Goal: Communication & Community: Answer question/provide support

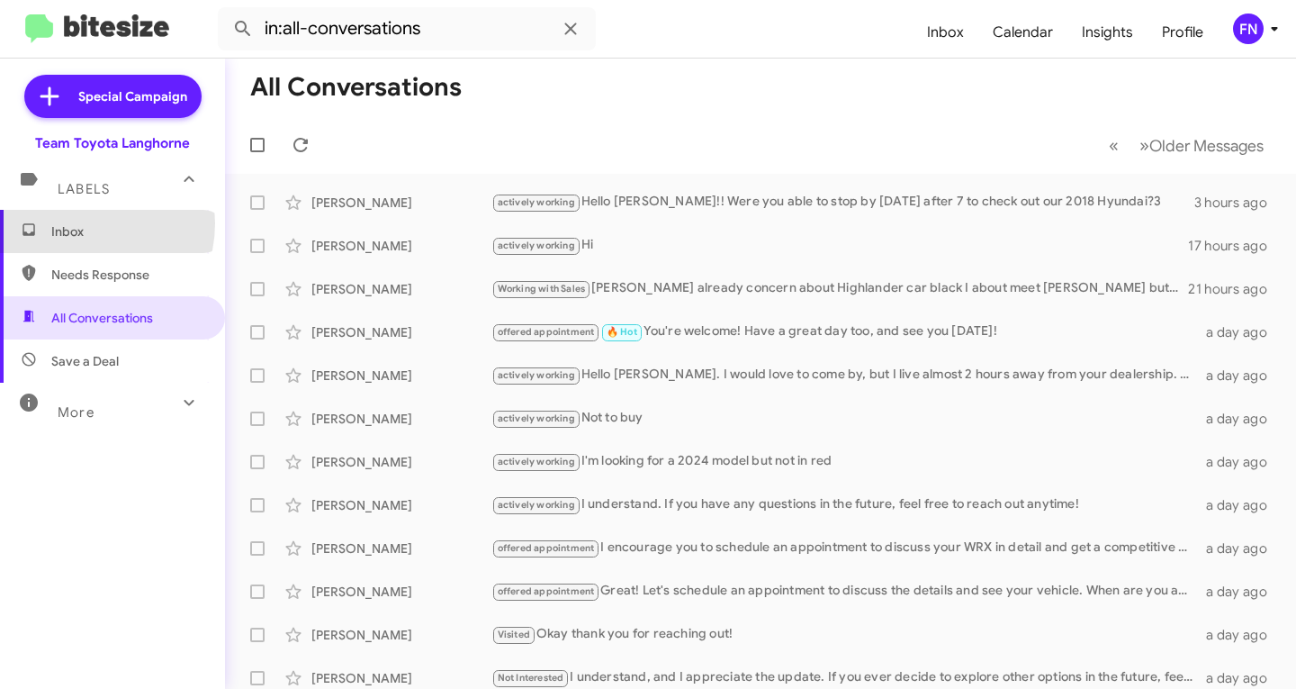
click at [81, 223] on span "Inbox" at bounding box center [127, 231] width 153 height 18
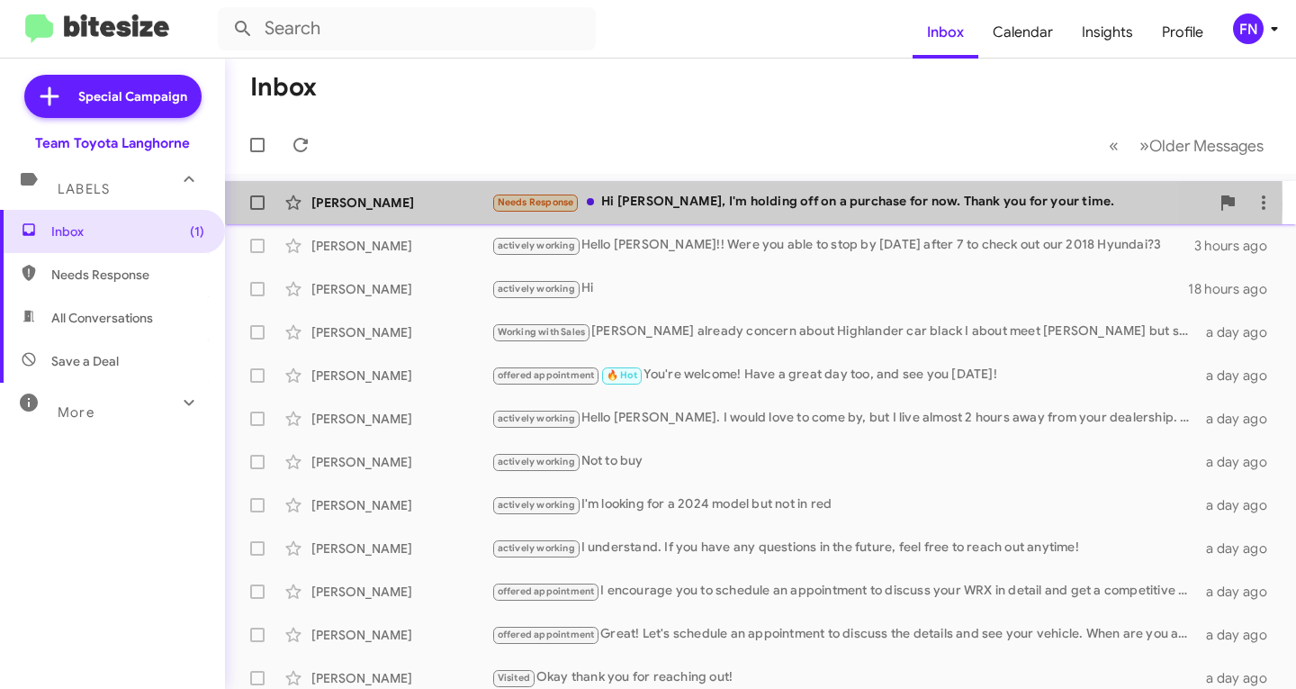
click at [430, 203] on div "[PERSON_NAME]" at bounding box center [401, 203] width 180 height 18
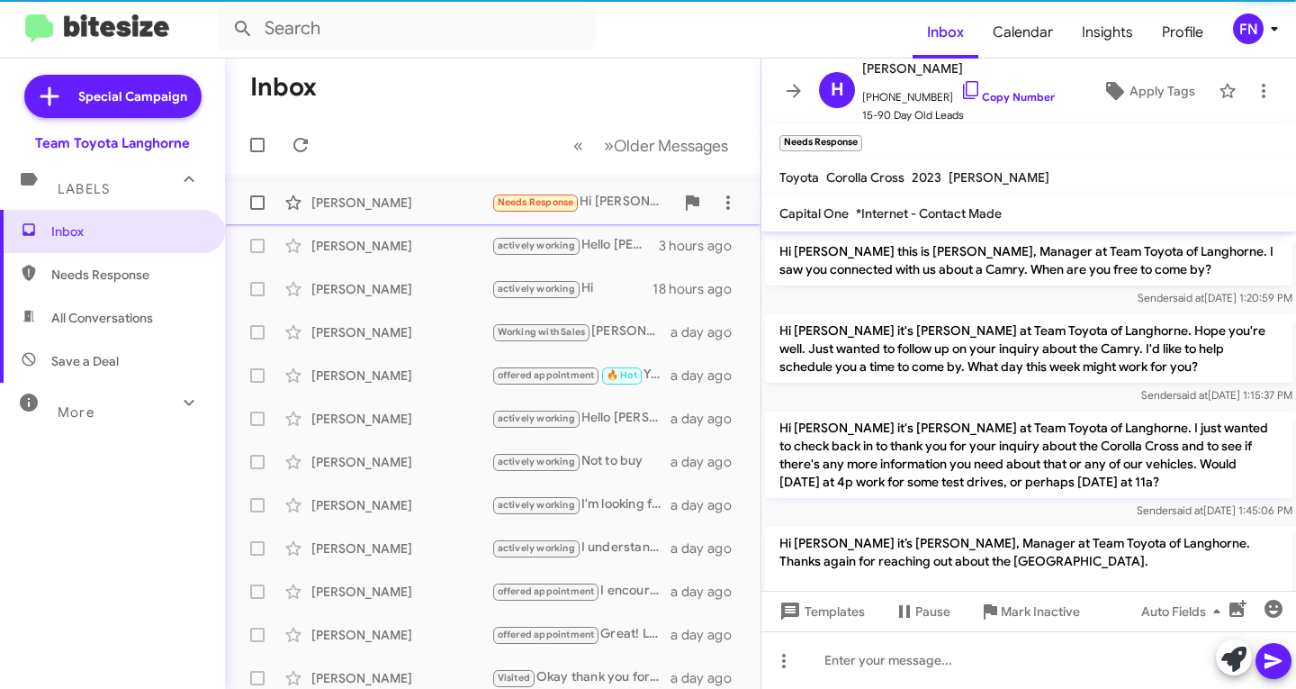
scroll to position [1712, 0]
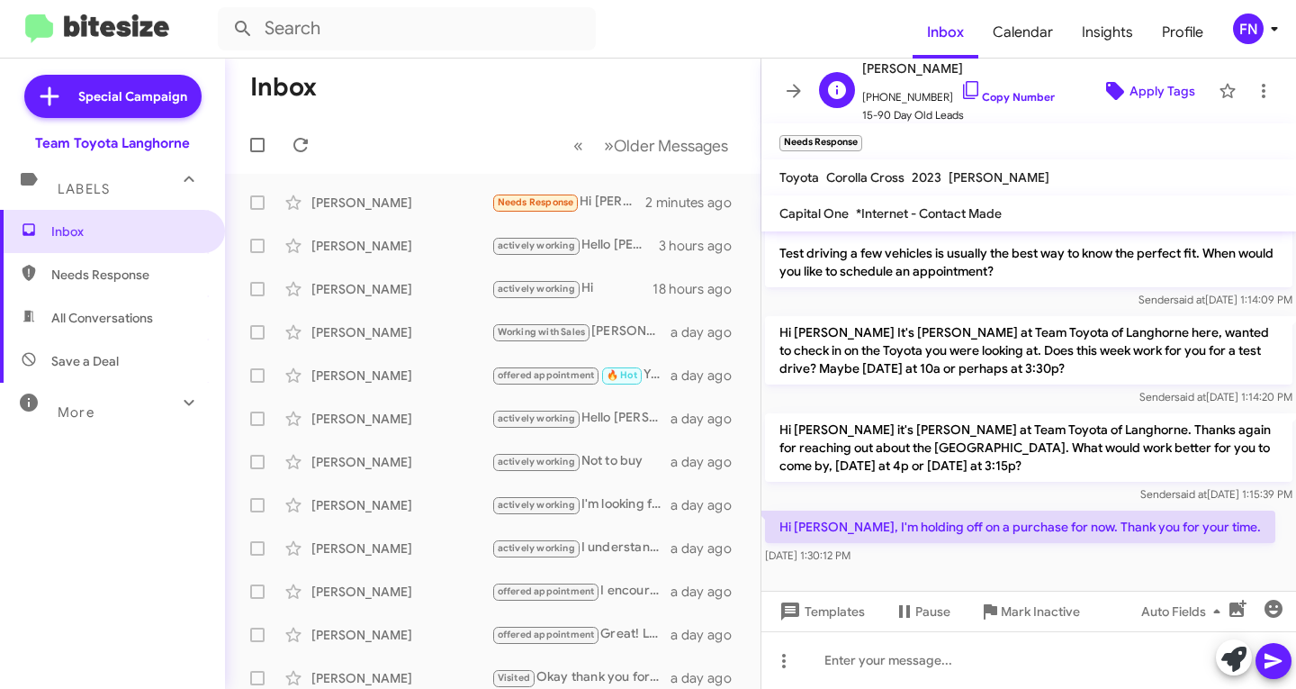
click at [1132, 100] on span "Apply Tags" at bounding box center [1163, 91] width 66 height 32
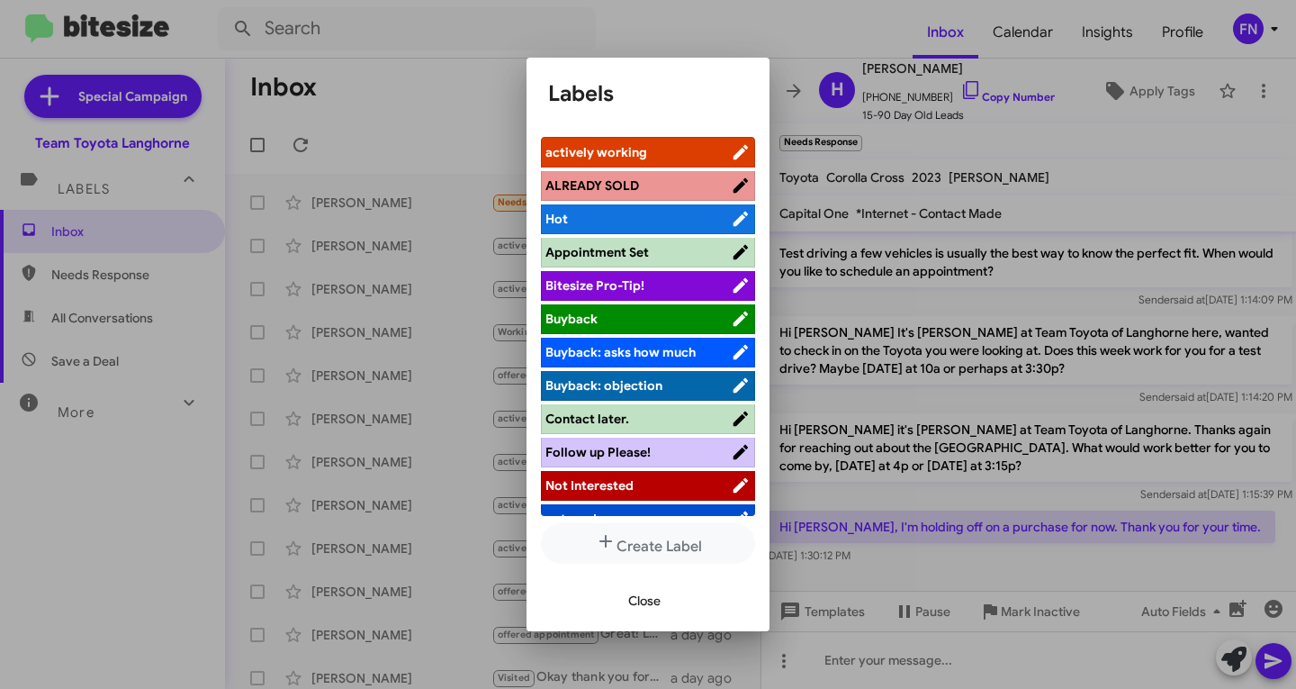
click at [608, 476] on span "Not Interested" at bounding box center [637, 485] width 185 height 18
click at [380, 95] on div at bounding box center [648, 344] width 1296 height 689
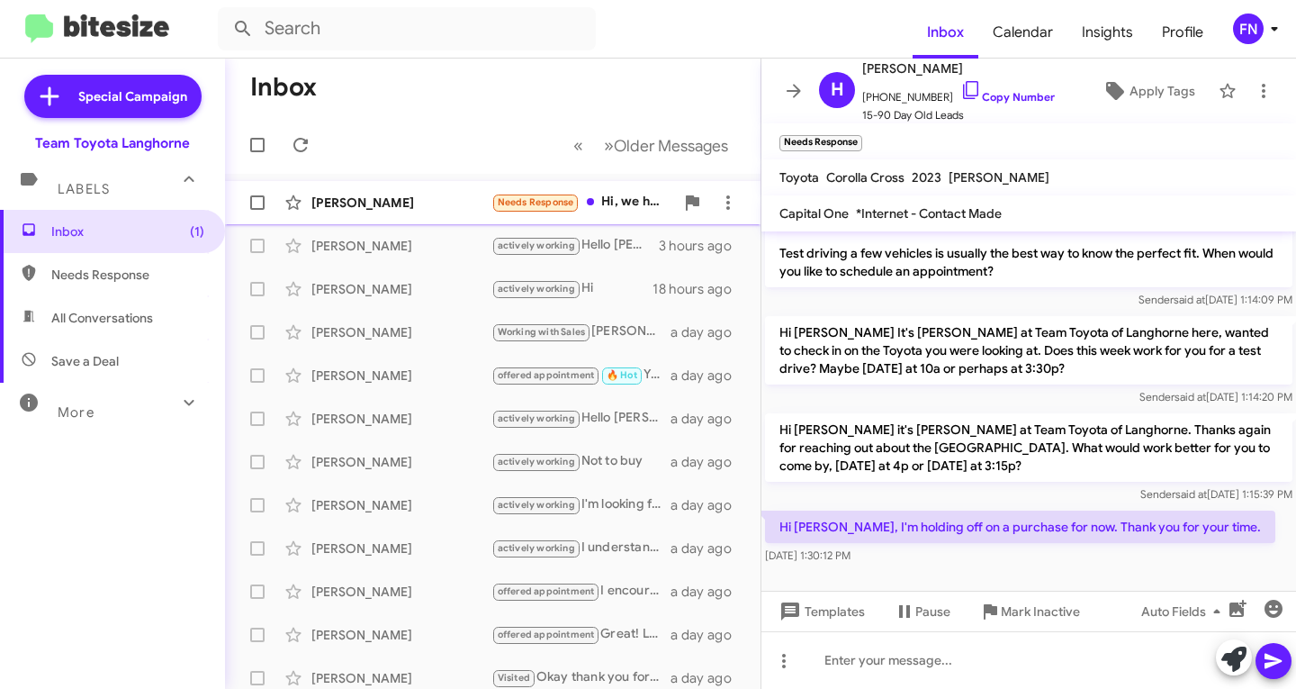
click at [428, 194] on div "[PERSON_NAME]" at bounding box center [401, 203] width 180 height 18
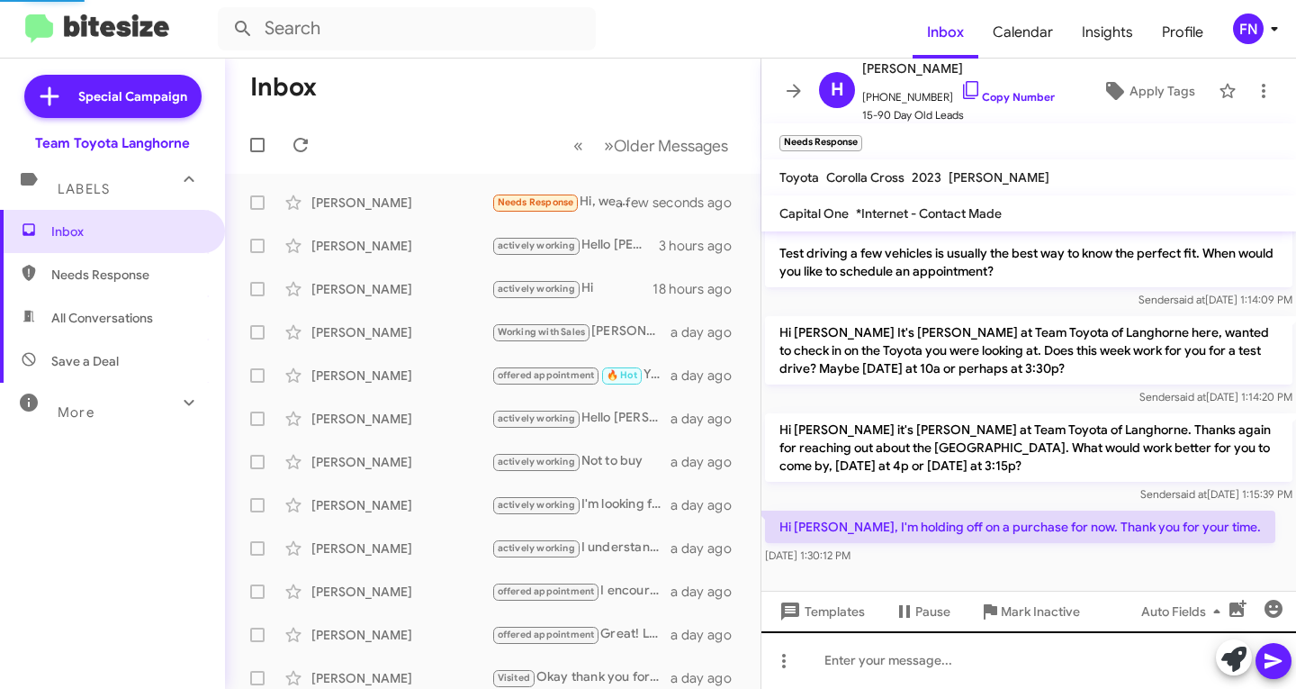
scroll to position [12, 0]
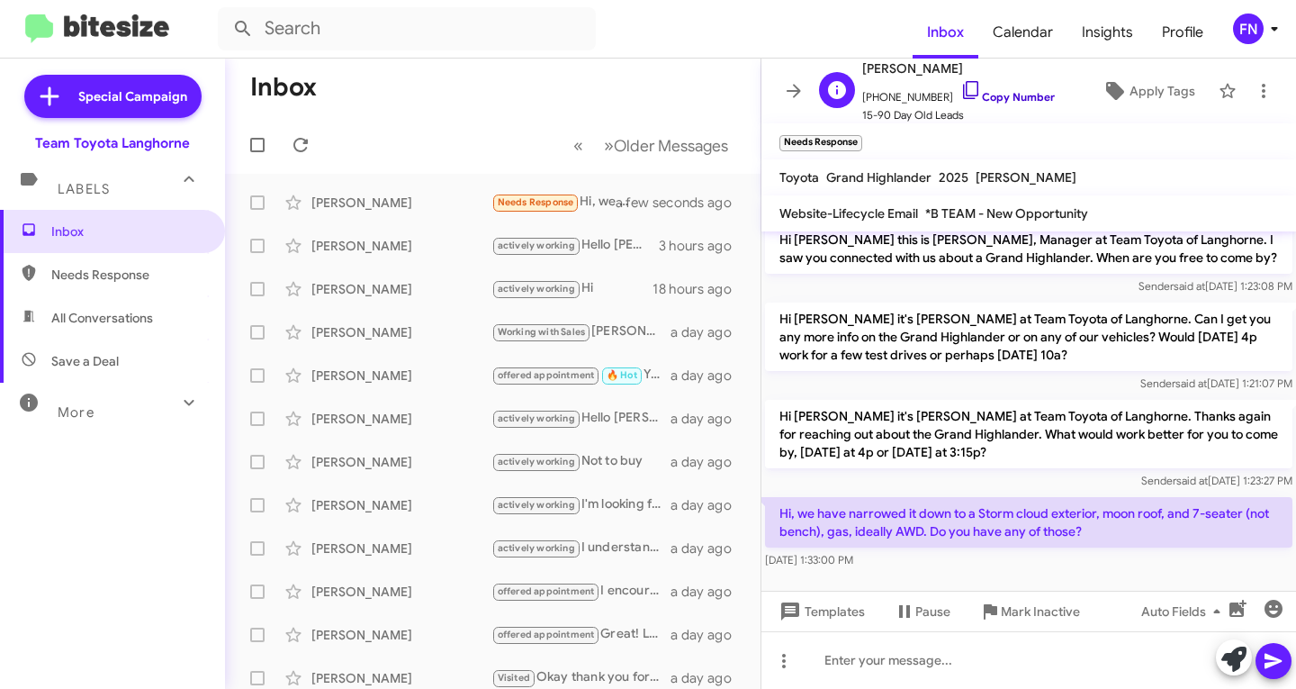
click at [1027, 90] on link "Copy Number" at bounding box center [1007, 97] width 95 height 14
click at [129, 292] on span "Needs Response" at bounding box center [112, 274] width 225 height 43
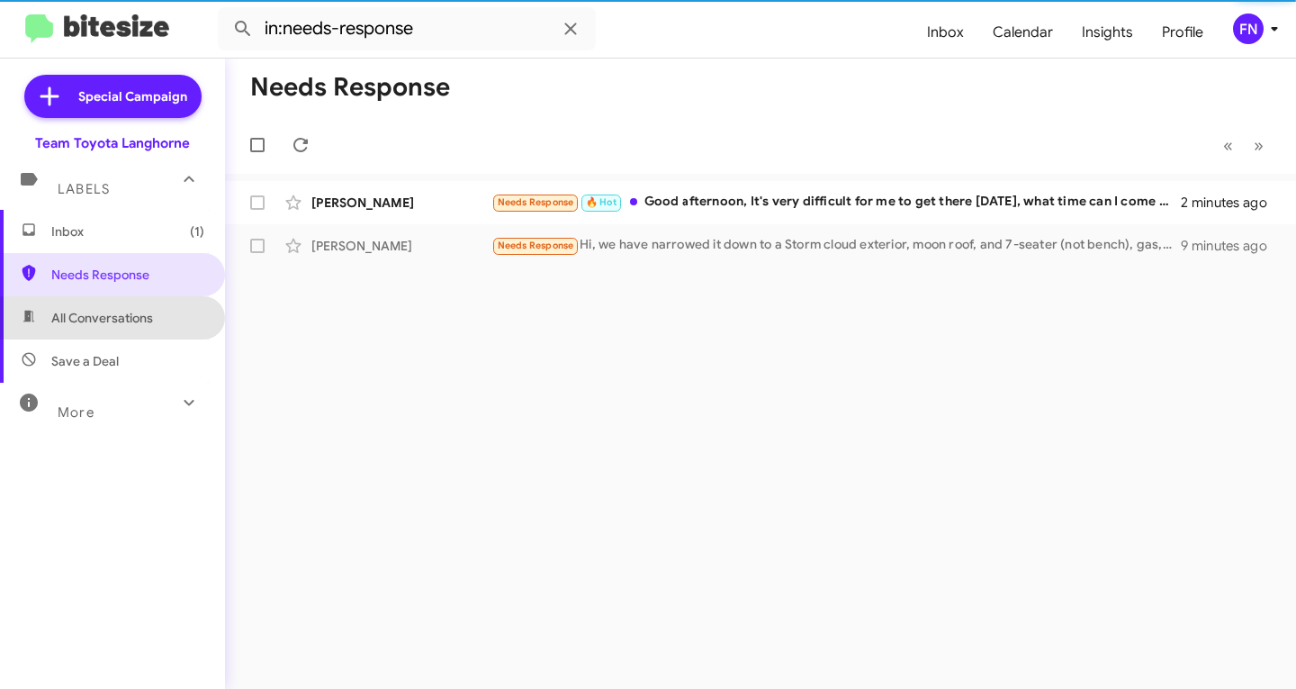
click at [149, 320] on span "All Conversations" at bounding box center [102, 318] width 102 height 18
type input "in:all-conversations"
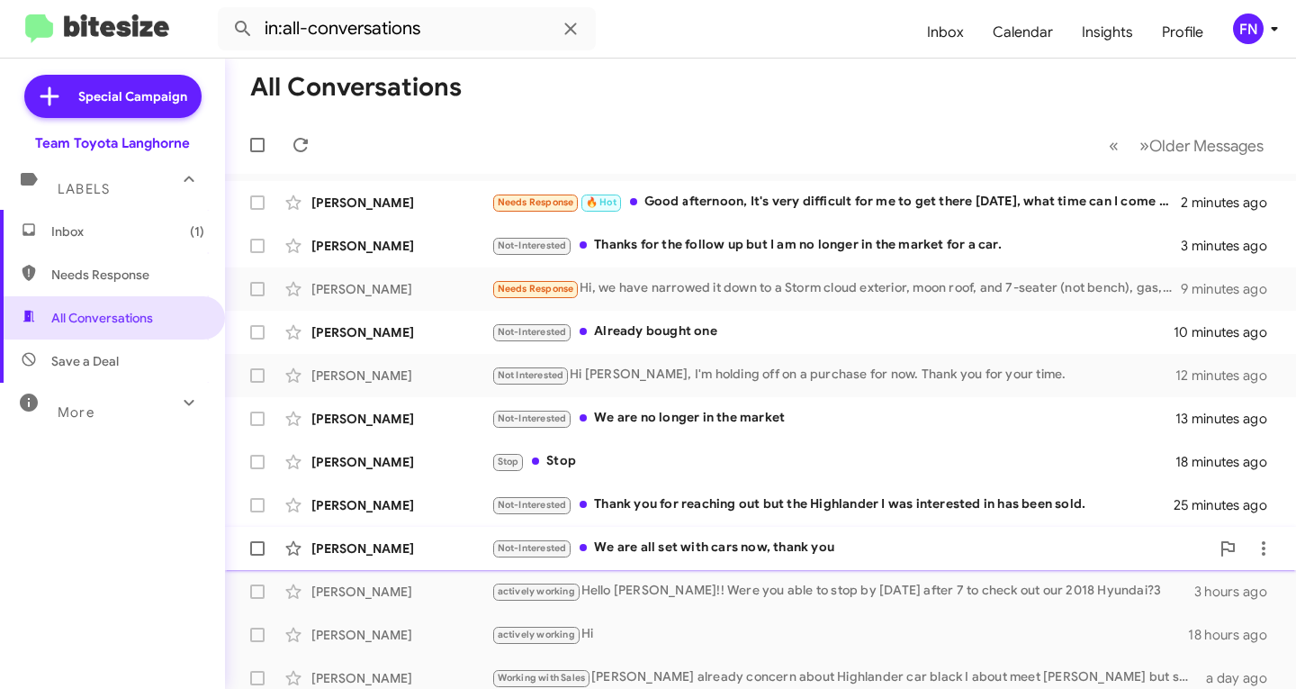
click at [437, 543] on div "[PERSON_NAME]" at bounding box center [401, 548] width 180 height 18
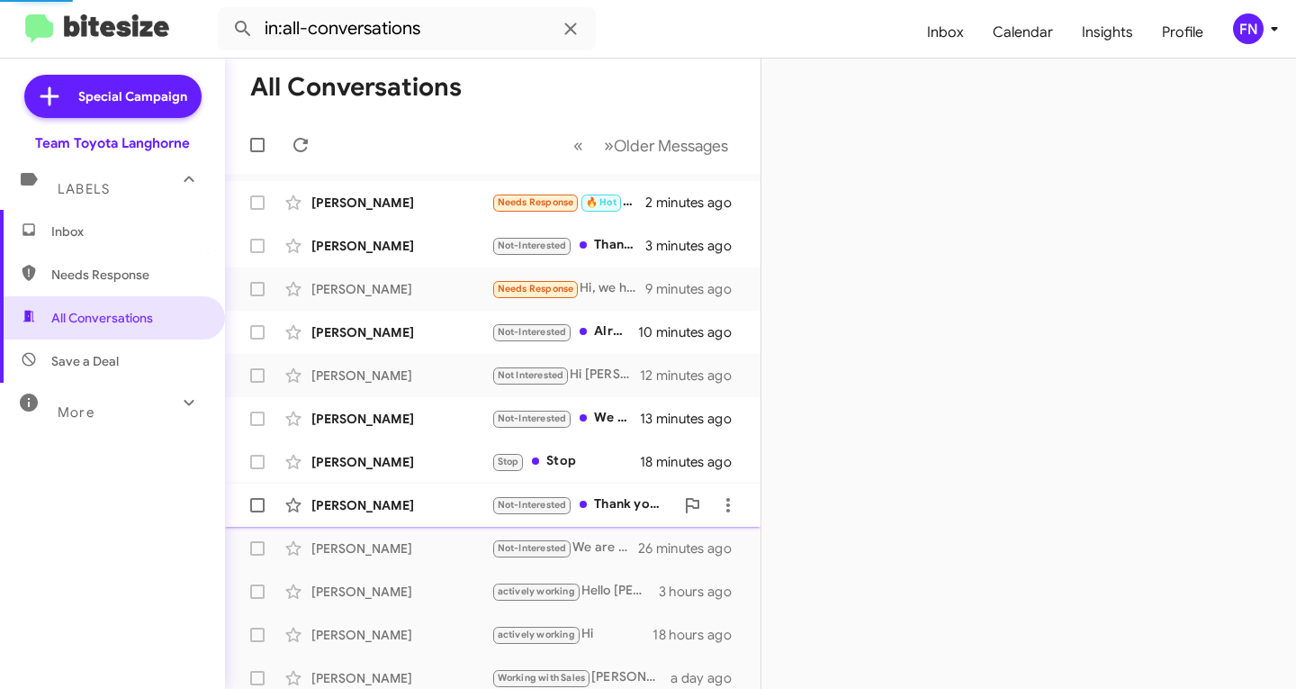
click at [428, 508] on div "[PERSON_NAME]" at bounding box center [401, 505] width 180 height 18
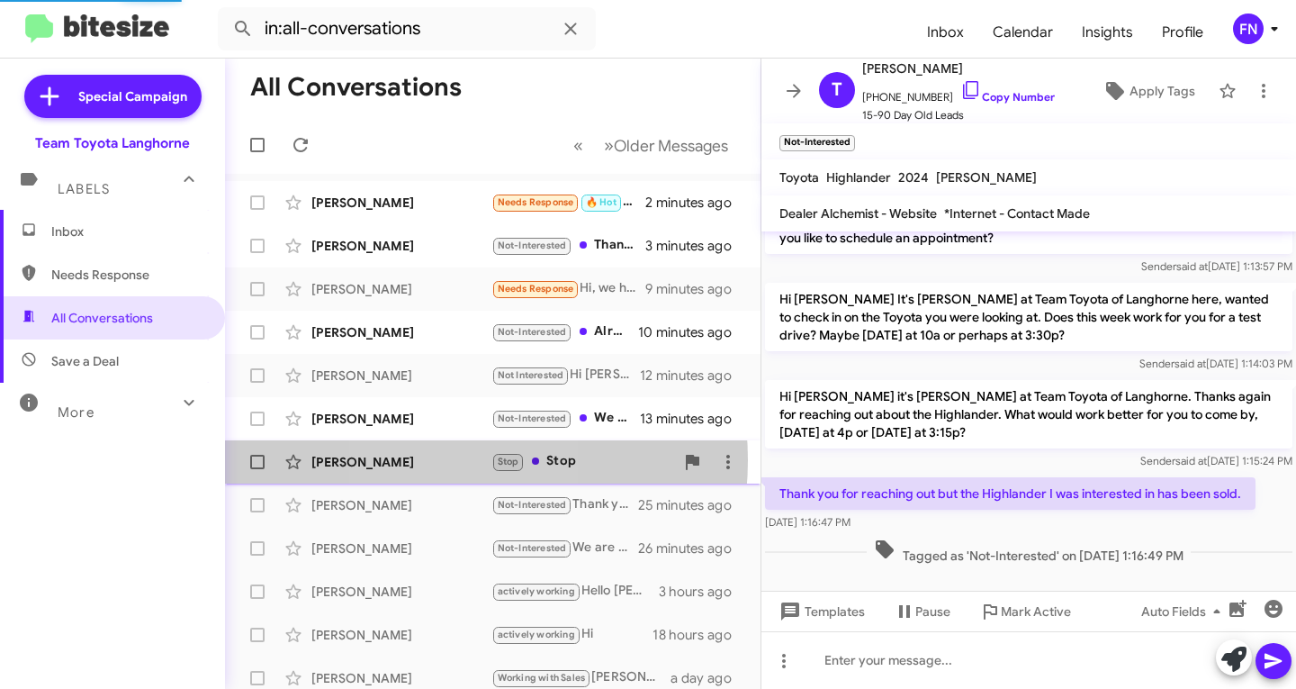
click at [434, 460] on div "[PERSON_NAME]" at bounding box center [401, 462] width 180 height 18
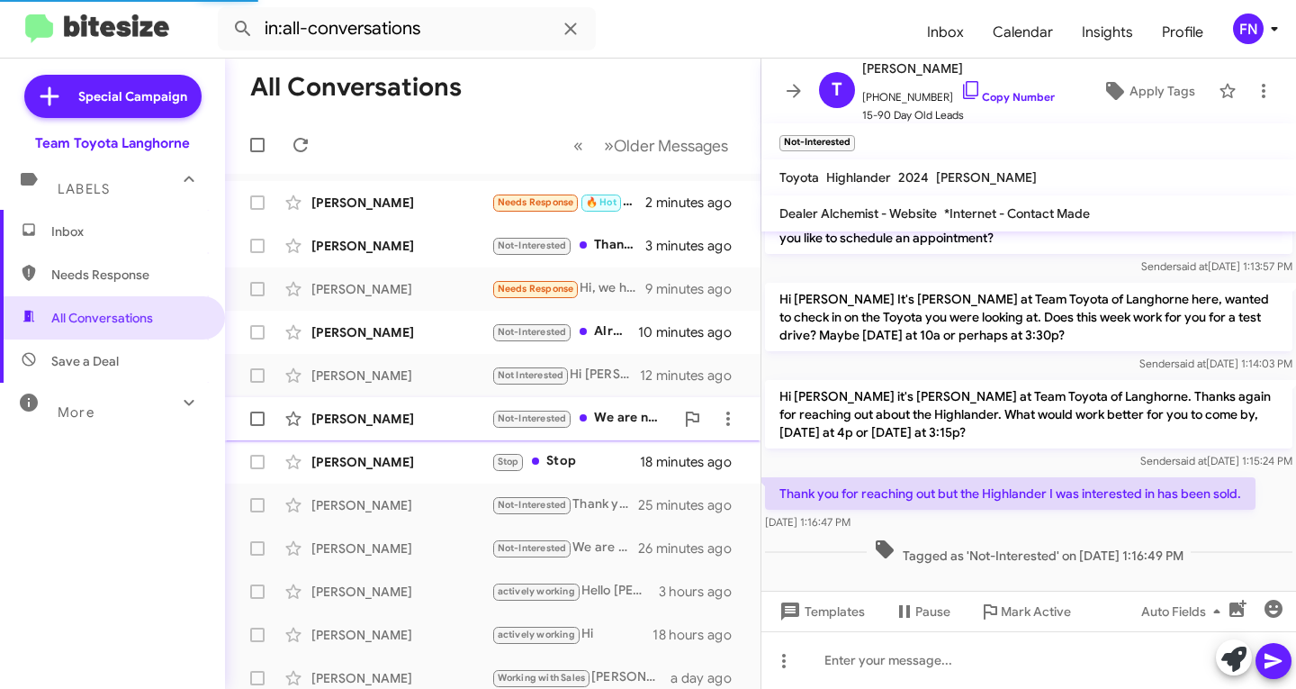
click at [442, 420] on div "[PERSON_NAME]" at bounding box center [401, 419] width 180 height 18
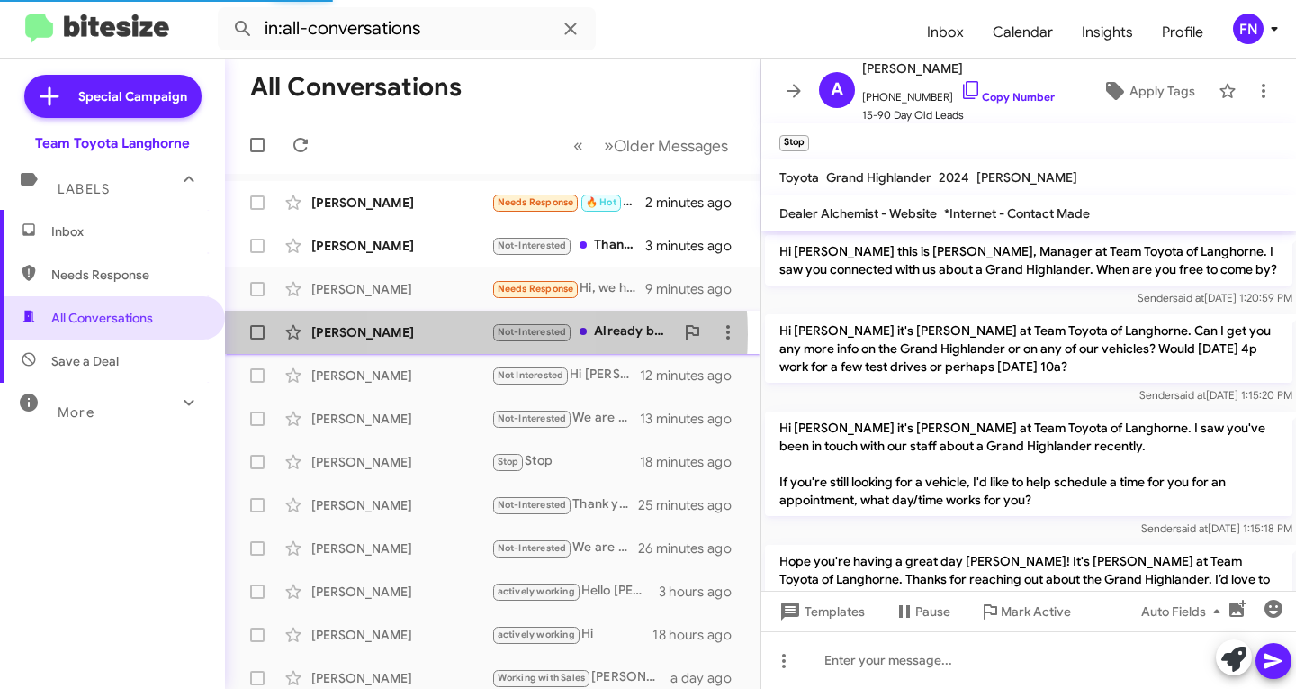
click at [443, 334] on div "[PERSON_NAME]" at bounding box center [401, 332] width 180 height 18
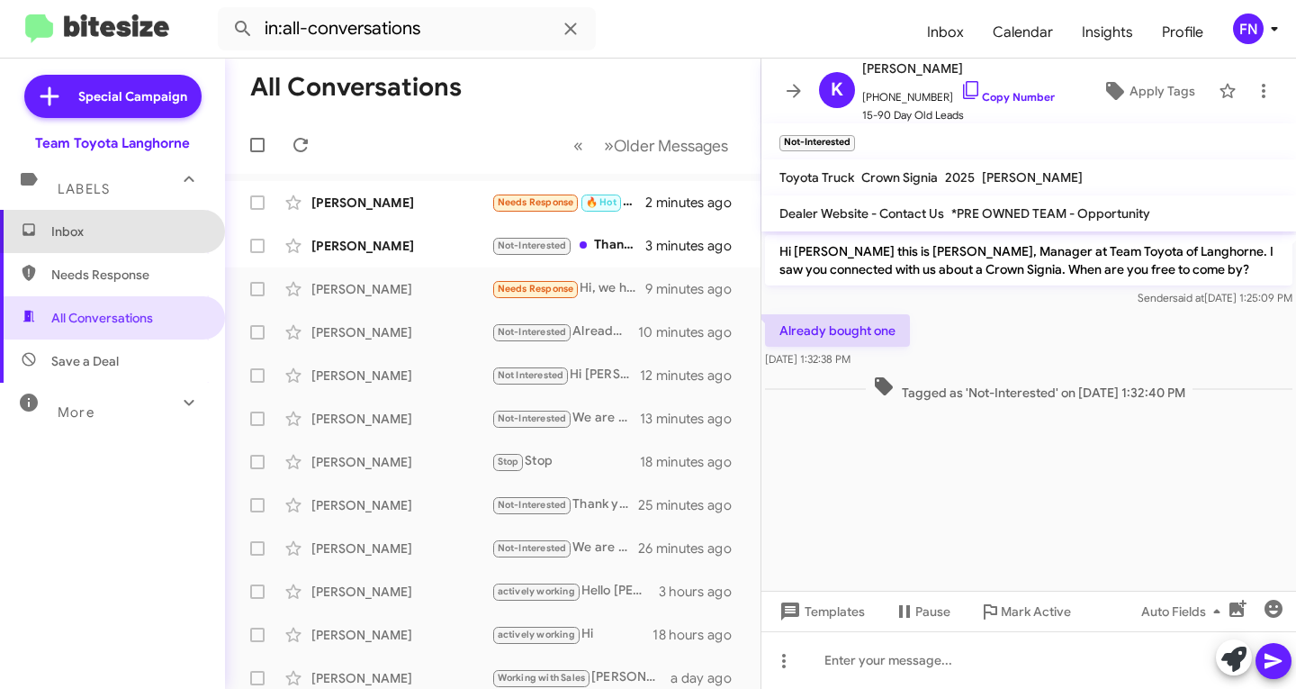
click at [166, 228] on span "Inbox" at bounding box center [127, 231] width 153 height 18
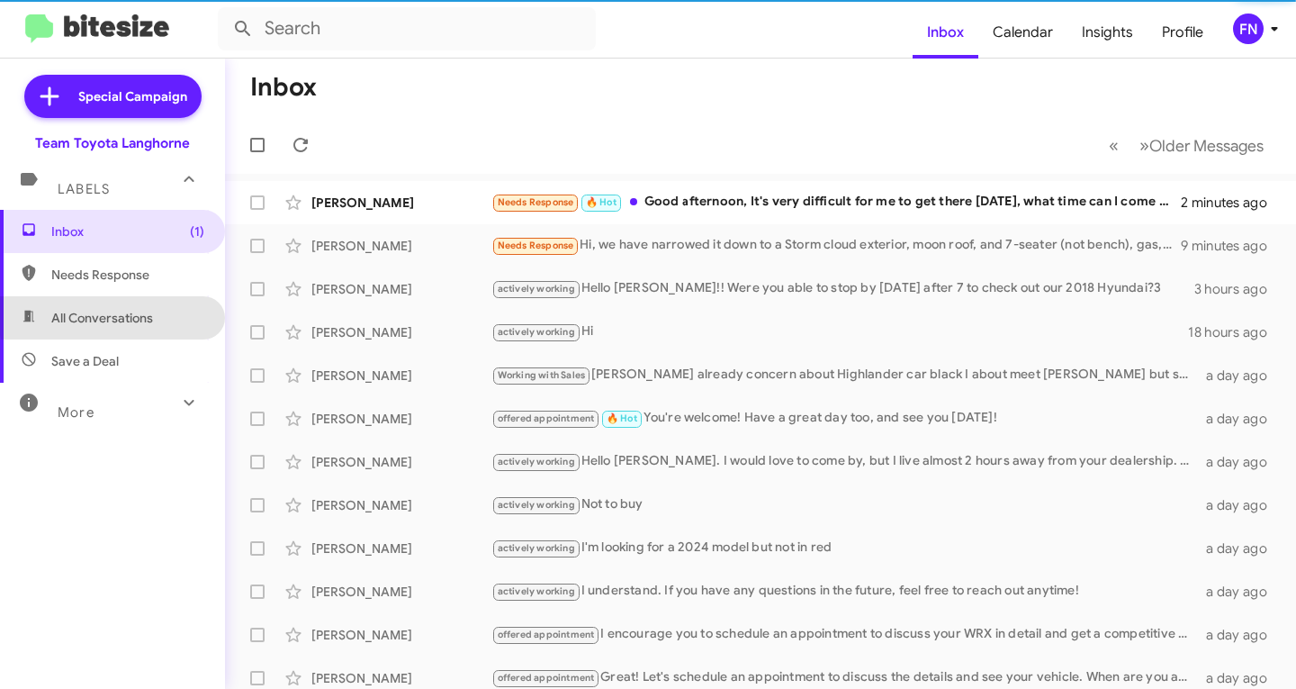
click at [152, 313] on span "All Conversations" at bounding box center [102, 318] width 102 height 18
type input "in:all-conversations"
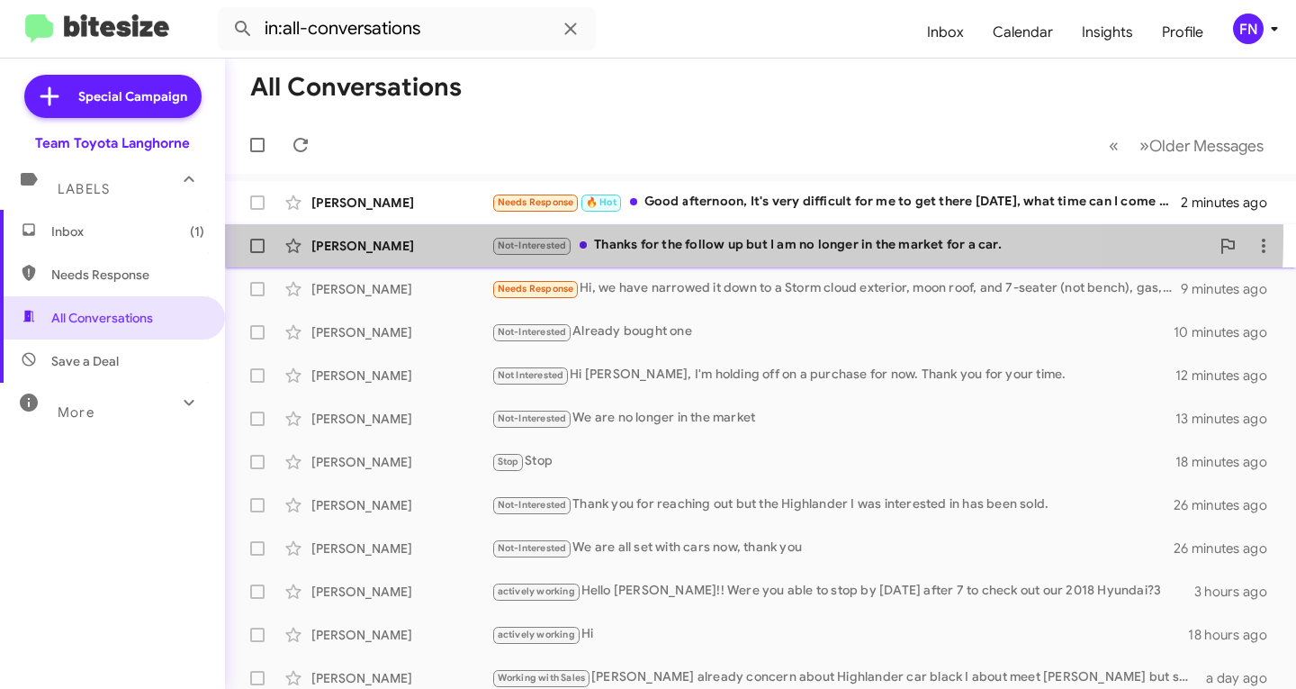
click at [392, 232] on div "[PERSON_NAME] Not-Interested Thanks for the follow up but I am no longer in the…" at bounding box center [760, 246] width 1042 height 36
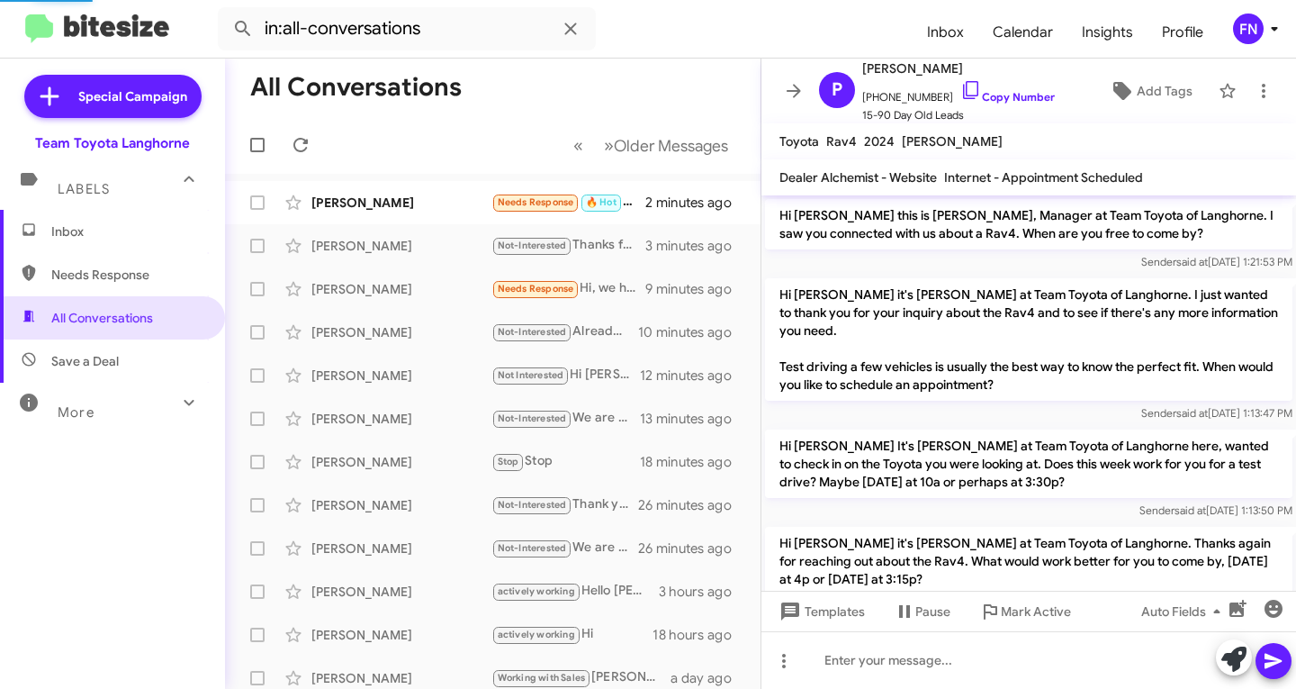
scroll to position [151, 0]
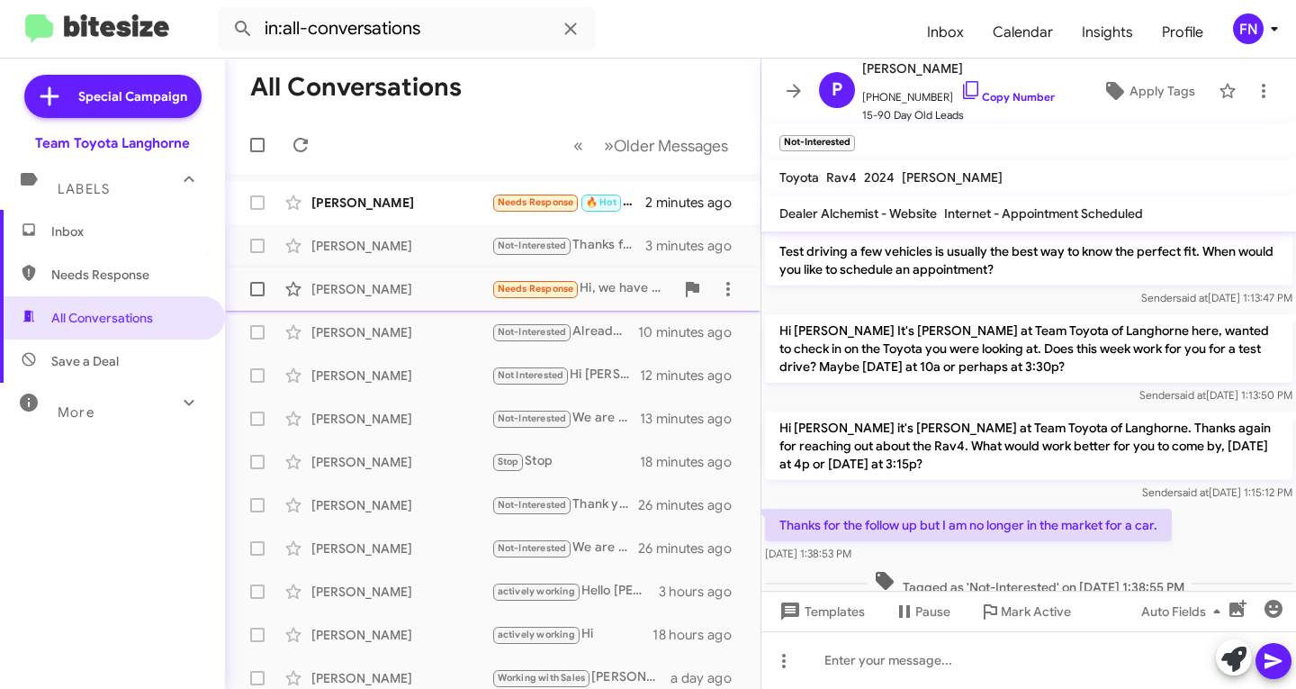
click at [459, 291] on div "[PERSON_NAME]" at bounding box center [401, 289] width 180 height 18
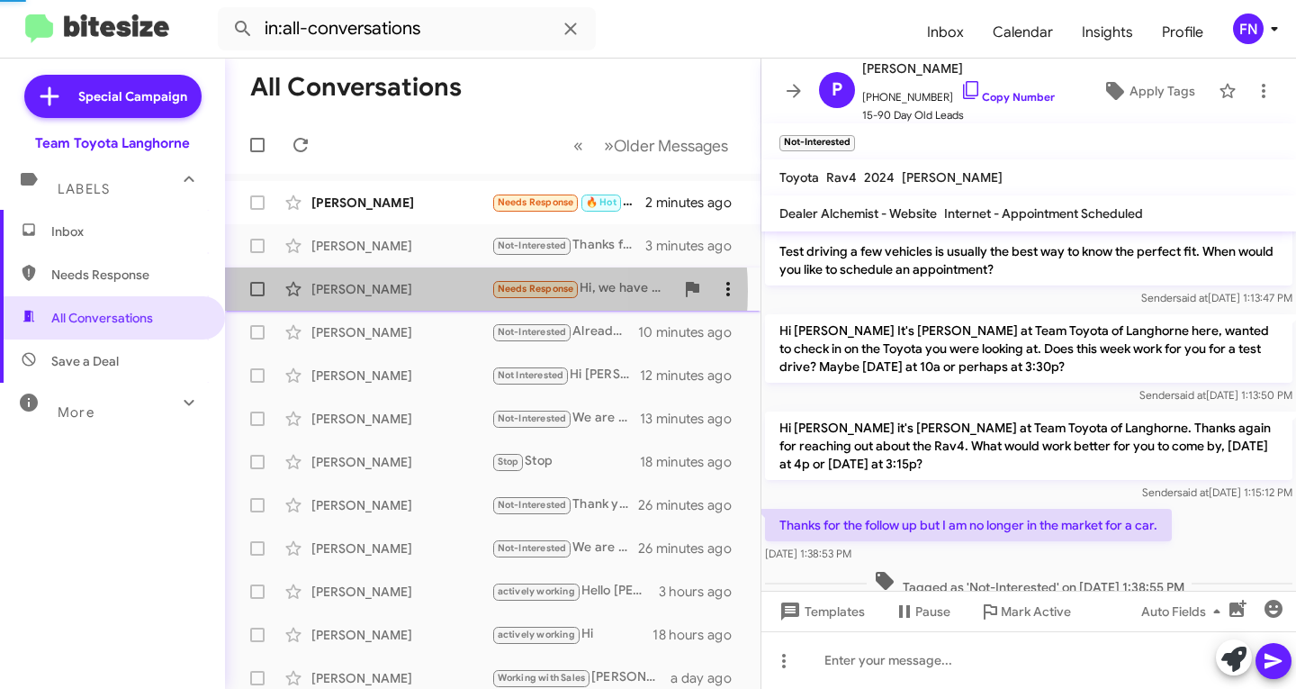
scroll to position [12, 0]
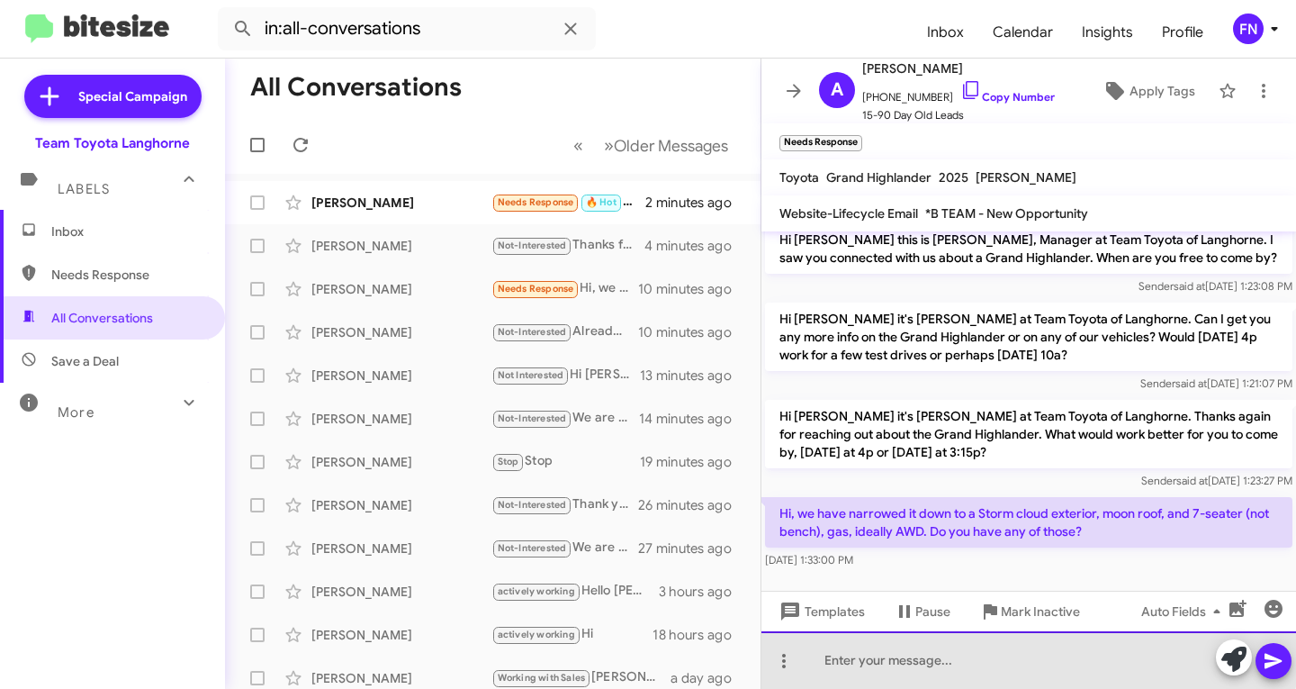
click at [996, 646] on div at bounding box center [1028, 660] width 535 height 58
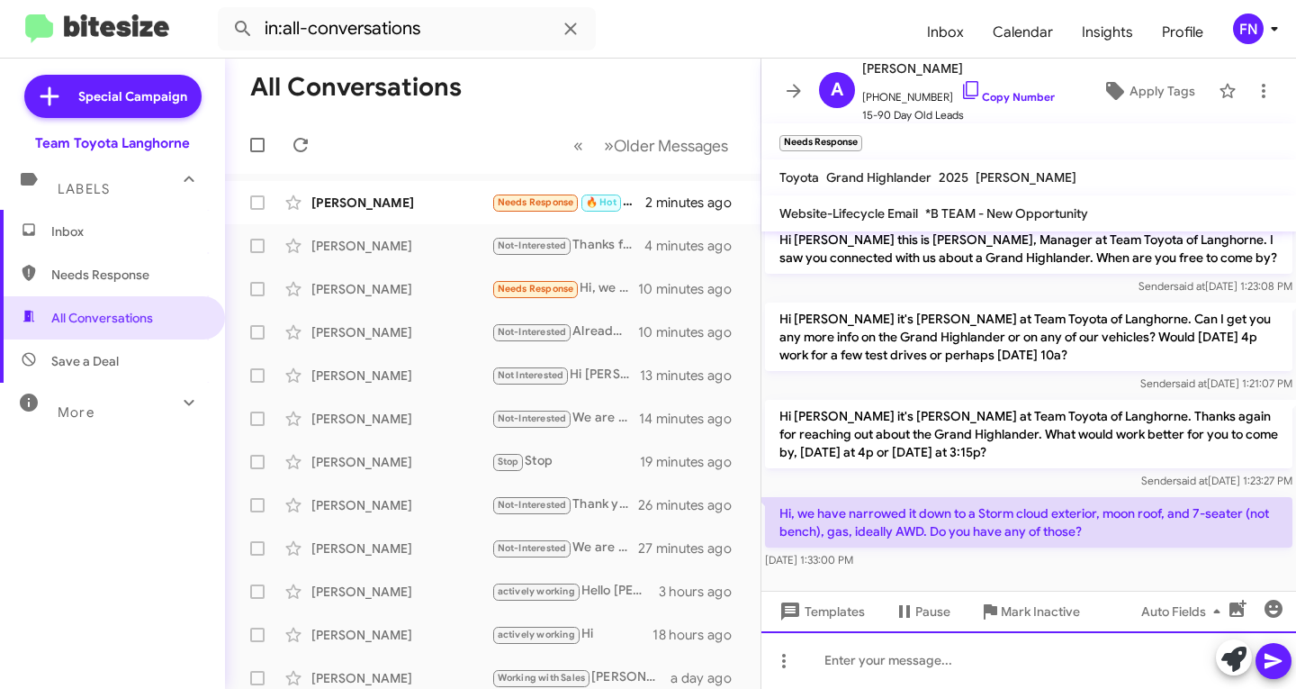
click at [973, 658] on div at bounding box center [1028, 660] width 535 height 58
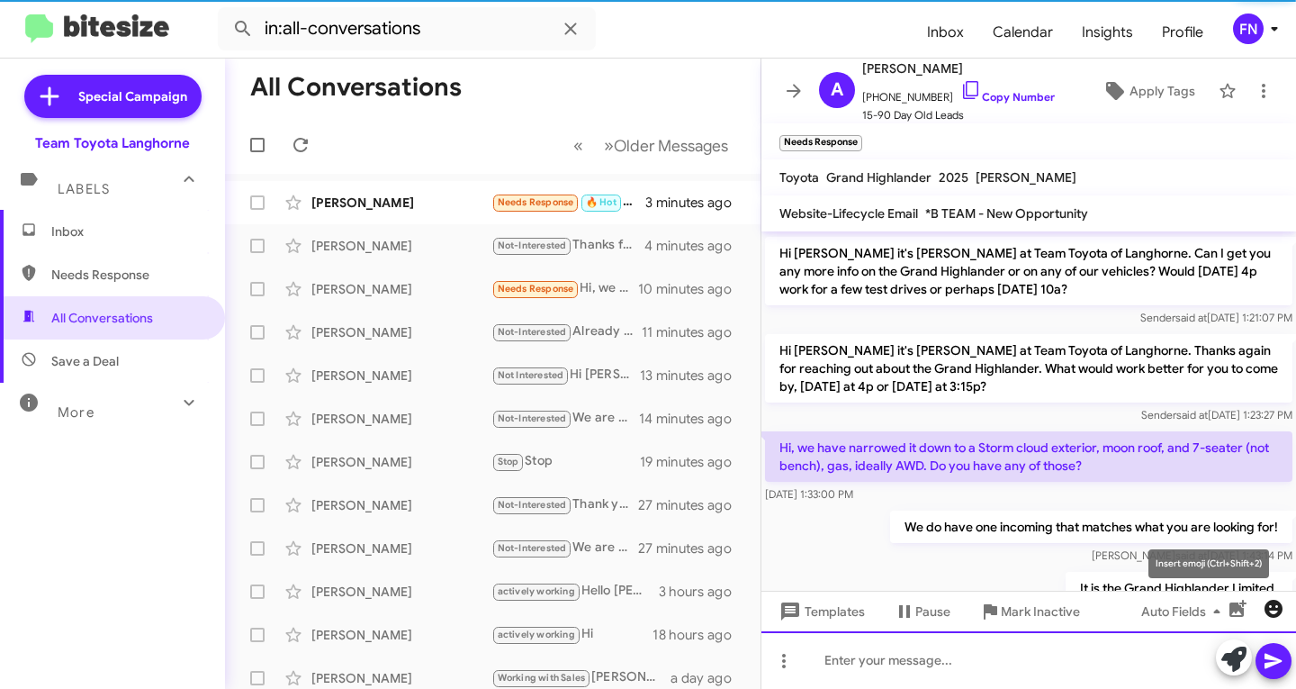
scroll to position [143, 0]
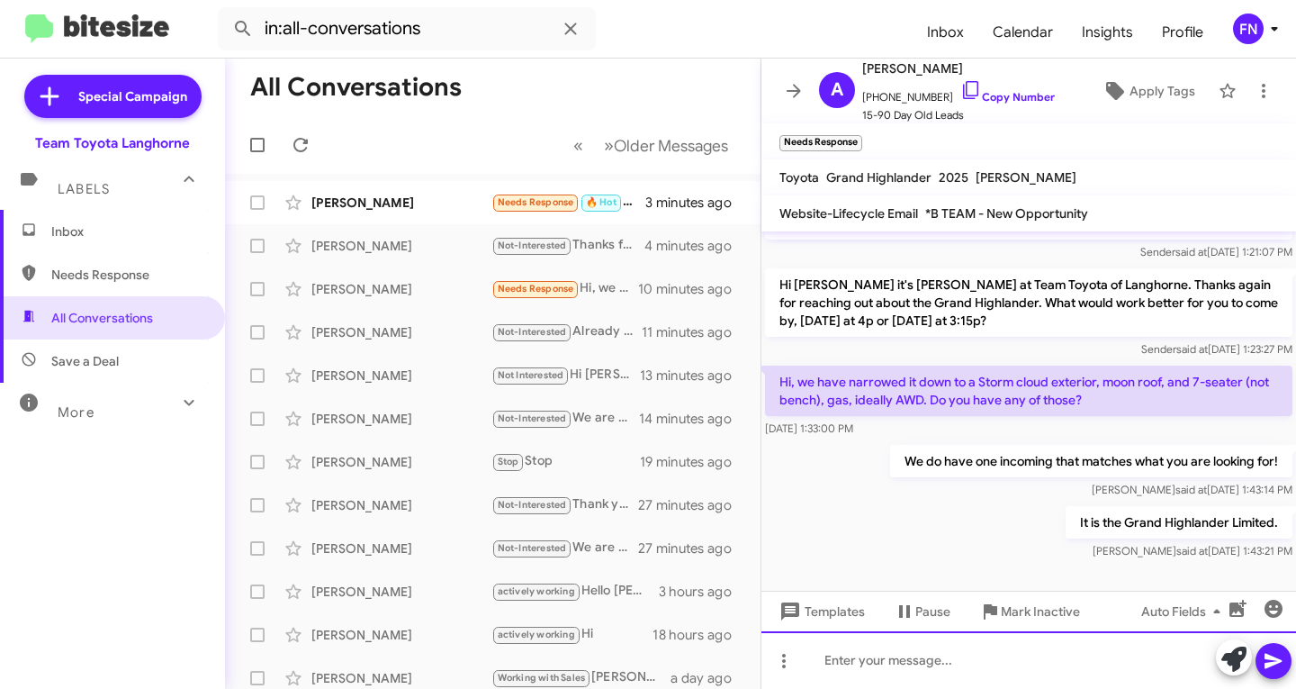
click at [1021, 675] on div at bounding box center [1028, 660] width 535 height 58
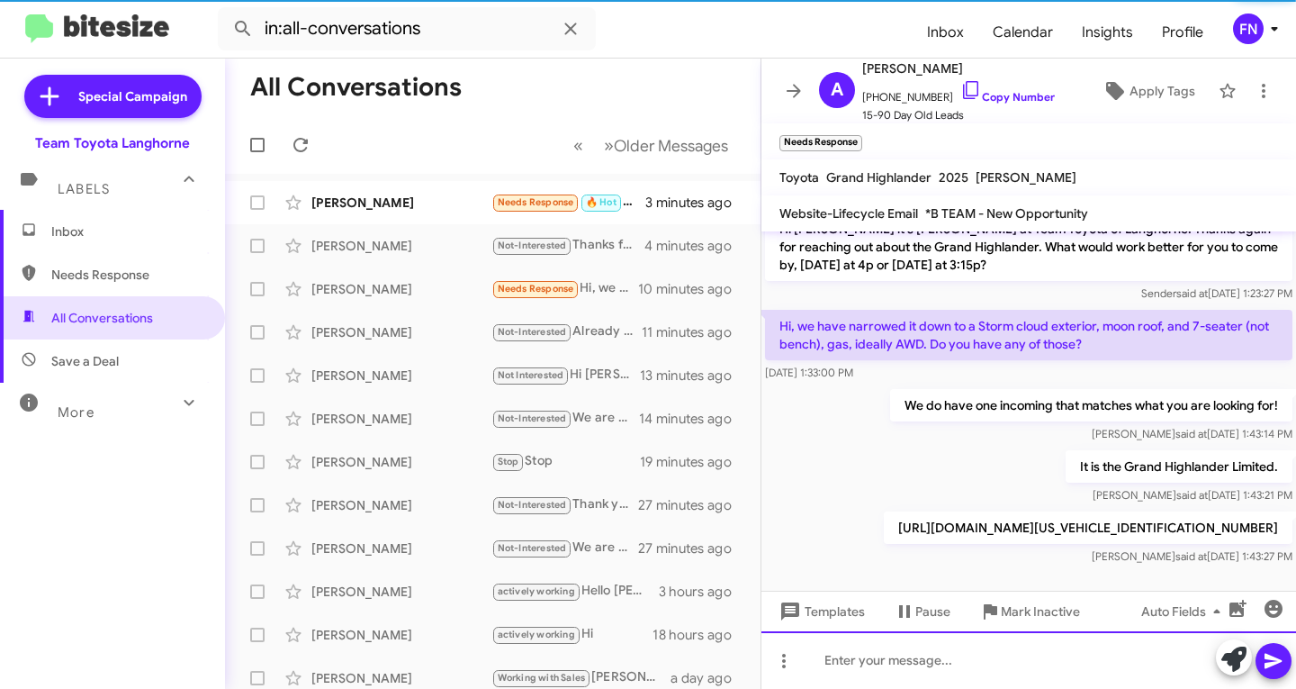
scroll to position [227, 0]
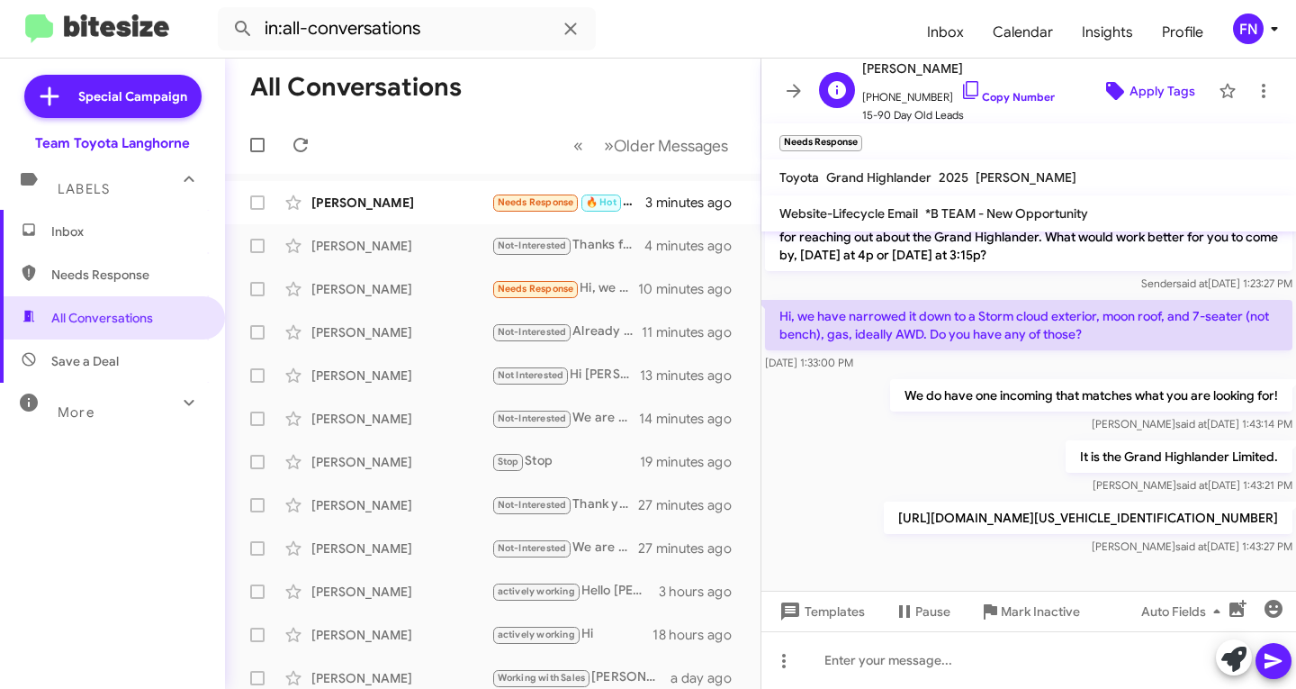
click at [1134, 82] on span "Apply Tags" at bounding box center [1163, 91] width 66 height 32
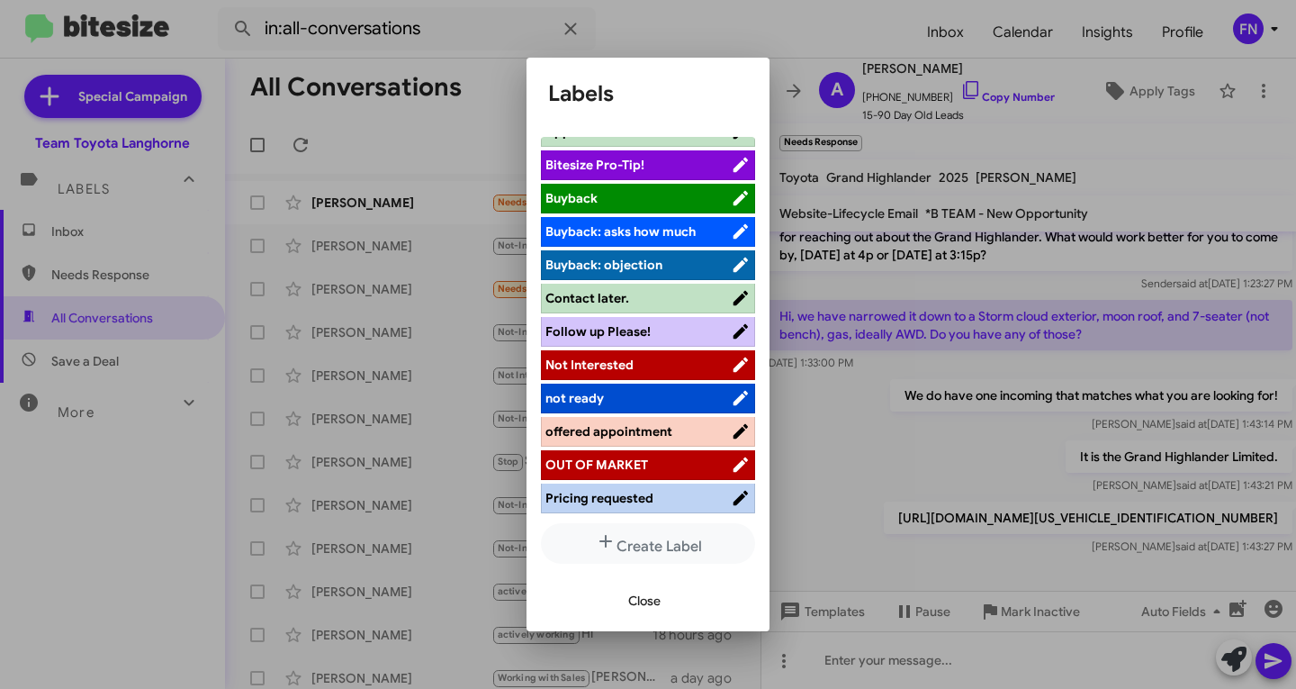
scroll to position [255, 0]
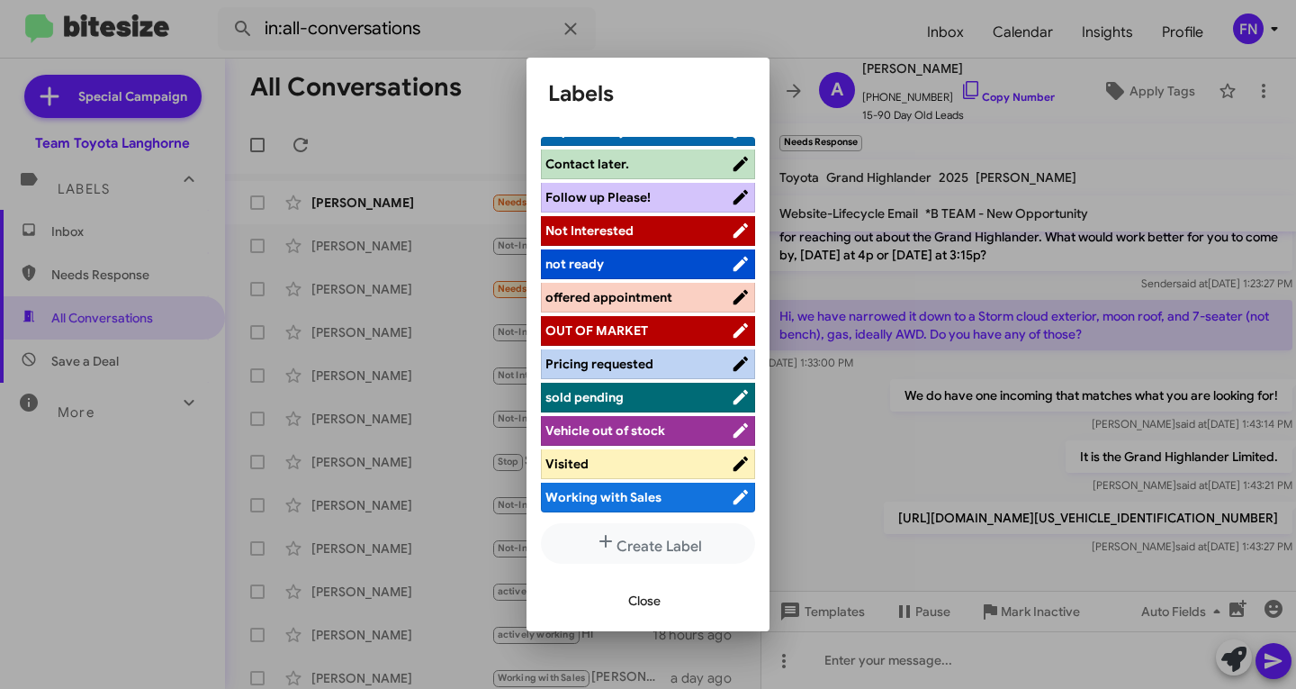
click at [731, 286] on icon at bounding box center [741, 297] width 20 height 22
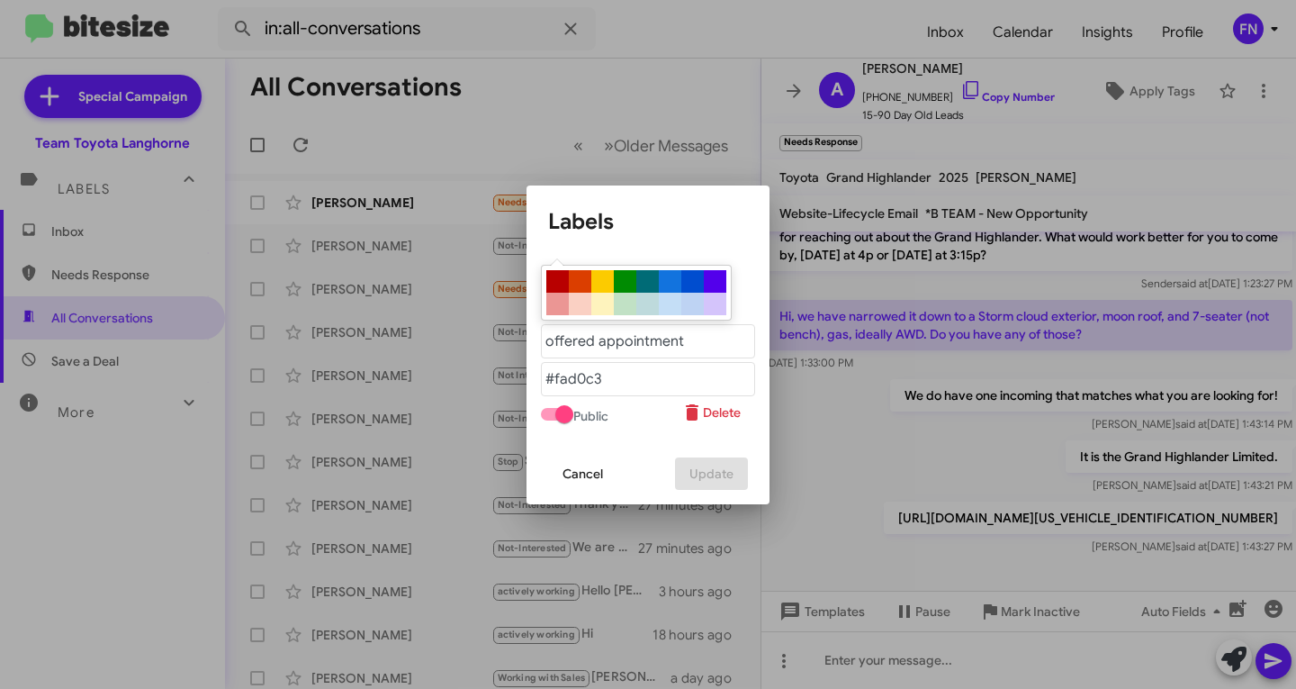
click at [585, 478] on span "Cancel" at bounding box center [583, 473] width 41 height 32
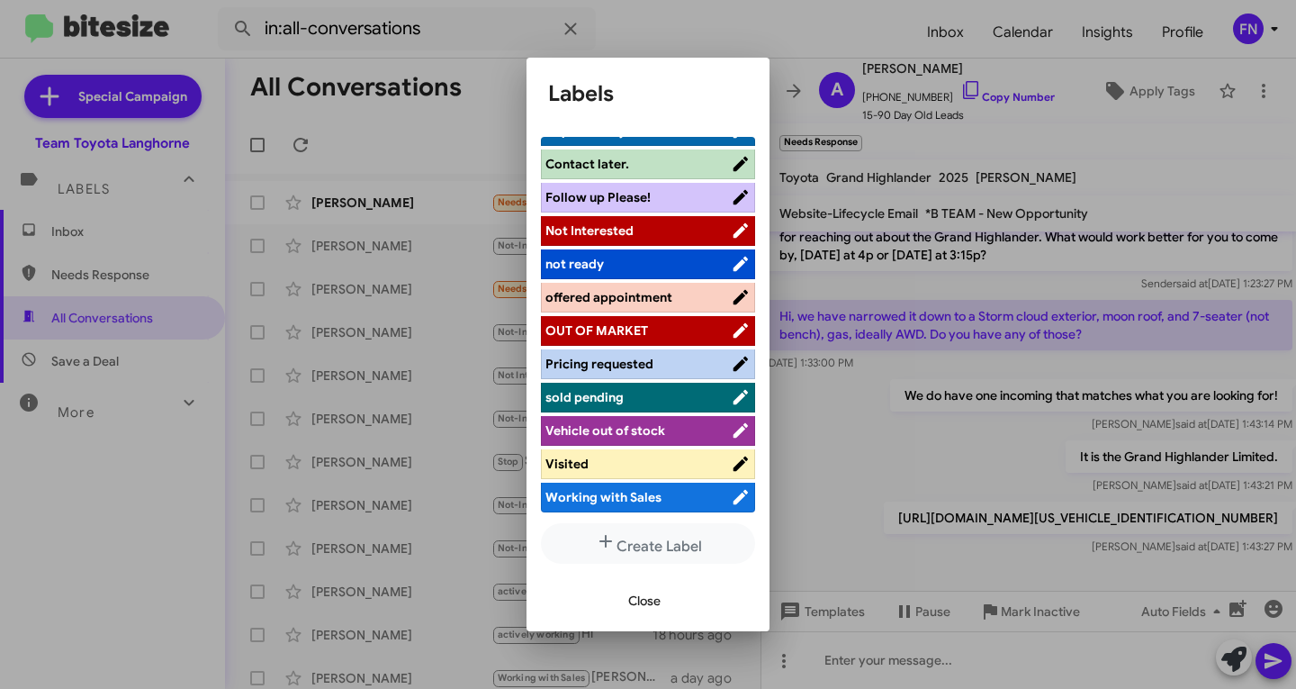
click at [643, 301] on span "offered appointment" at bounding box center [608, 297] width 127 height 16
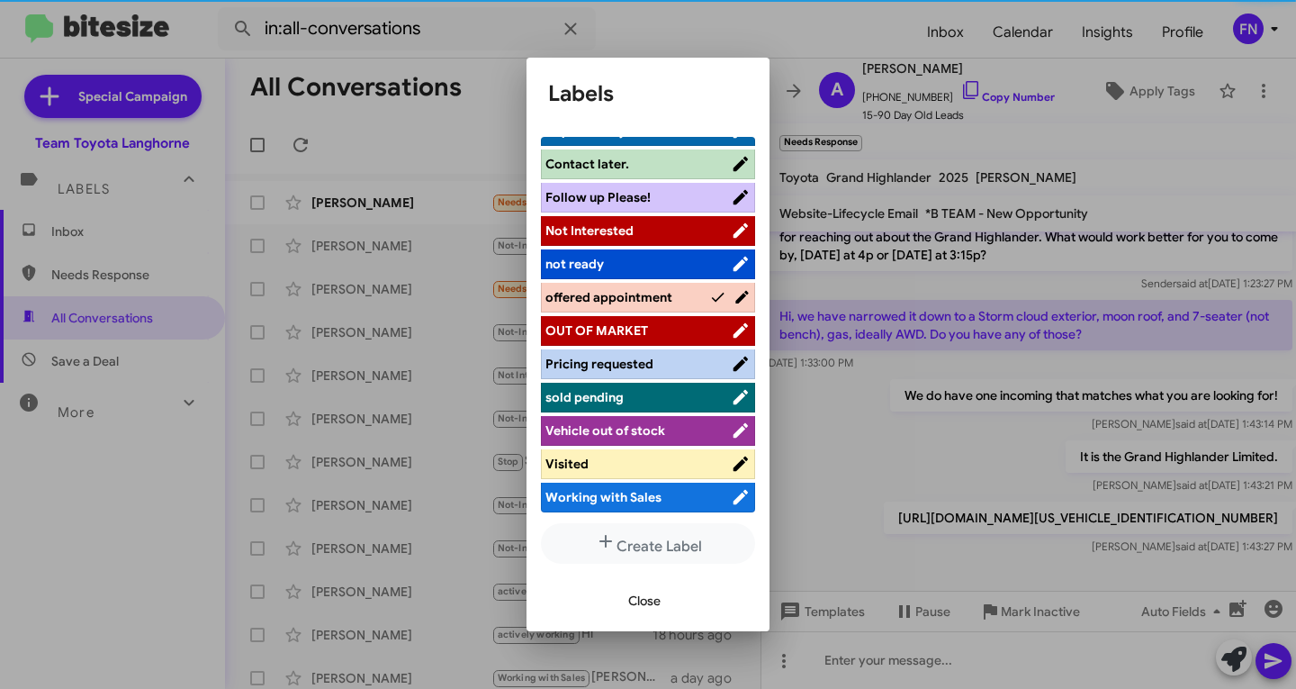
click at [641, 606] on span "Close" at bounding box center [644, 600] width 32 height 32
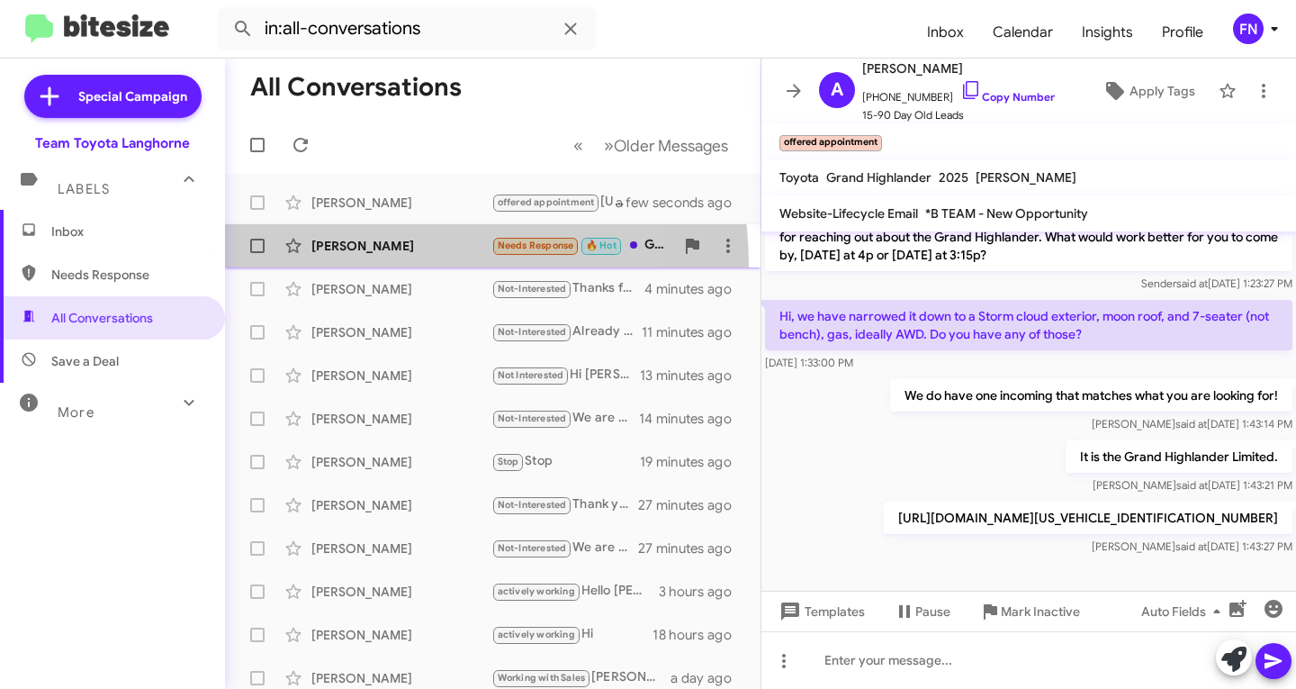
click at [363, 266] on span "[PERSON_NAME] Needs Response 🔥 Hot Good afternoon, It's very difficult for me t…" at bounding box center [493, 245] width 536 height 43
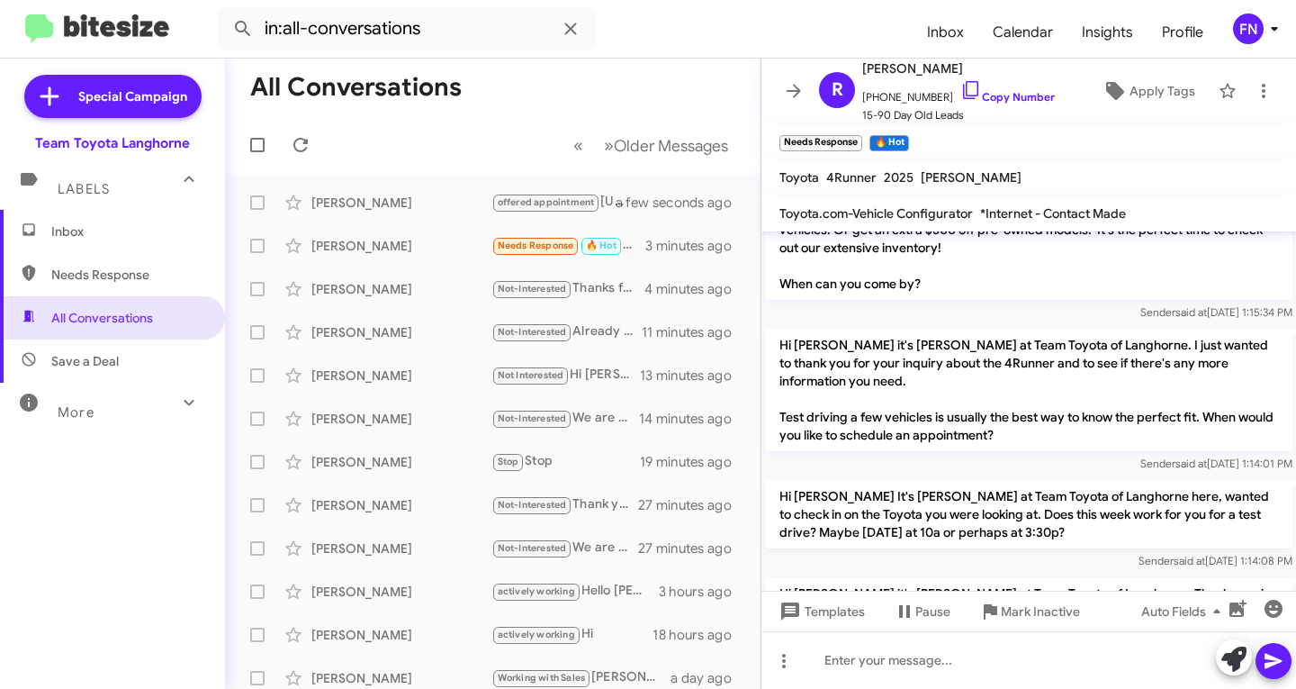
scroll to position [910, 0]
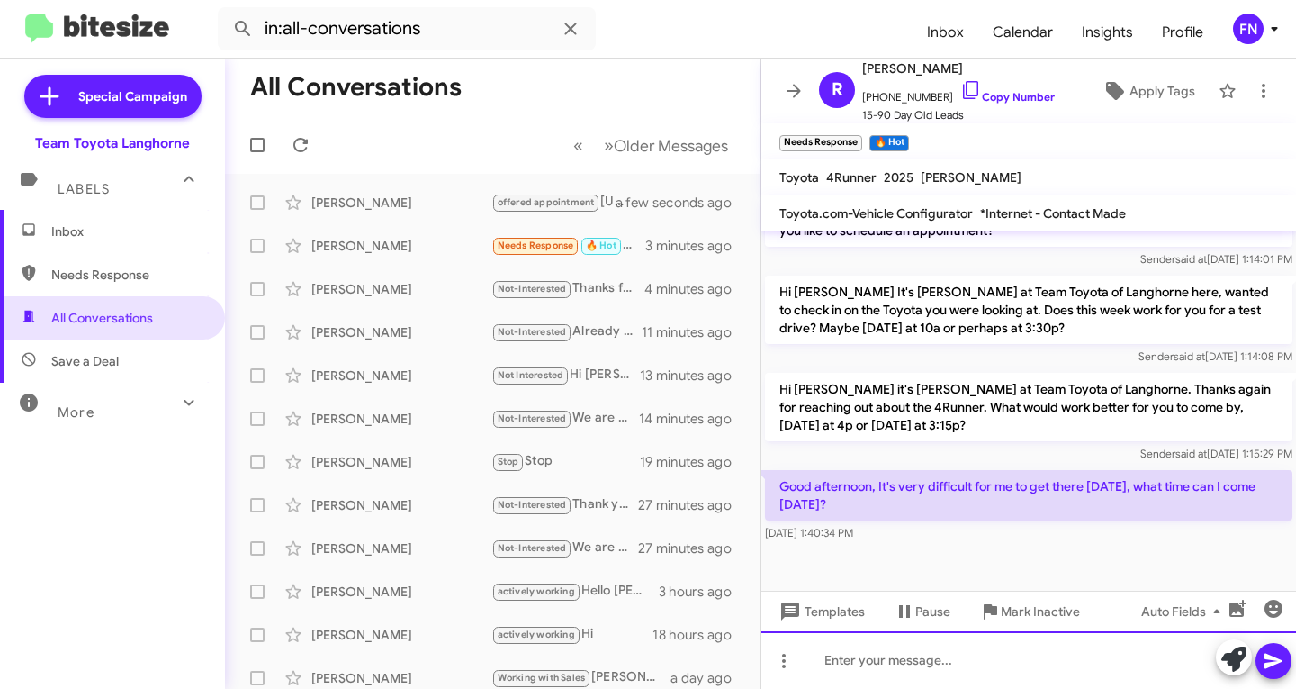
click at [874, 638] on div at bounding box center [1028, 660] width 535 height 58
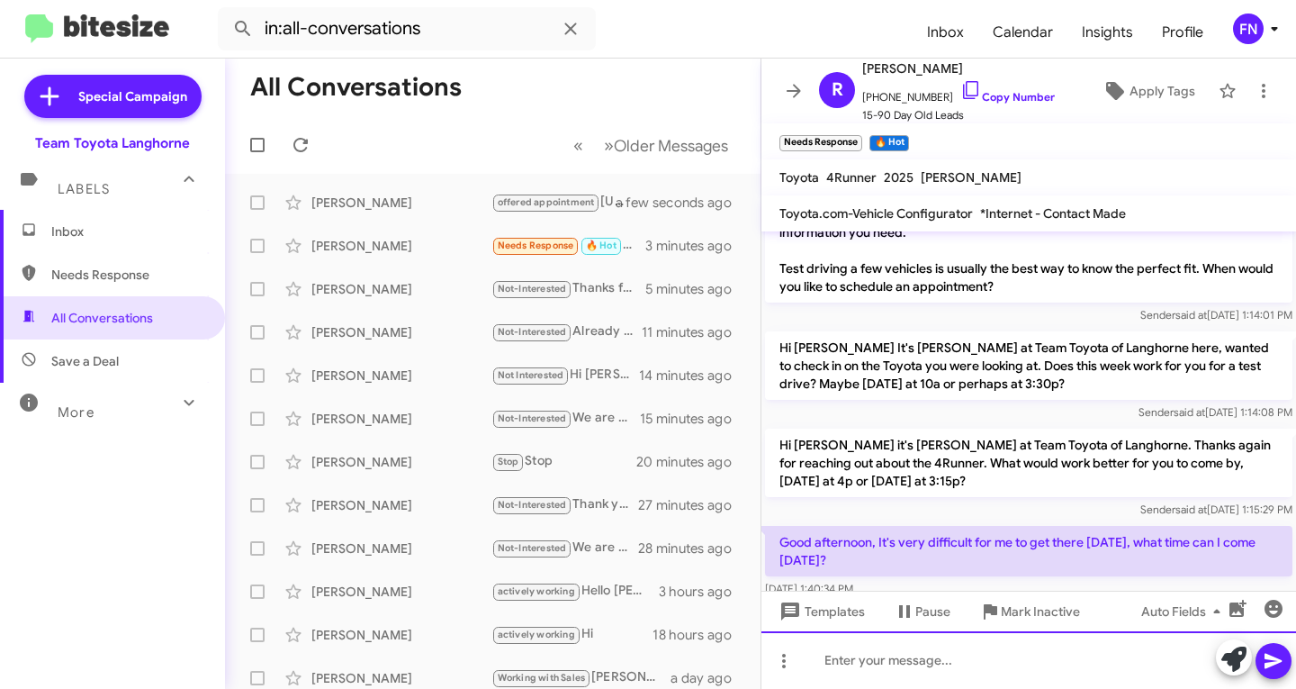
scroll to position [976, 0]
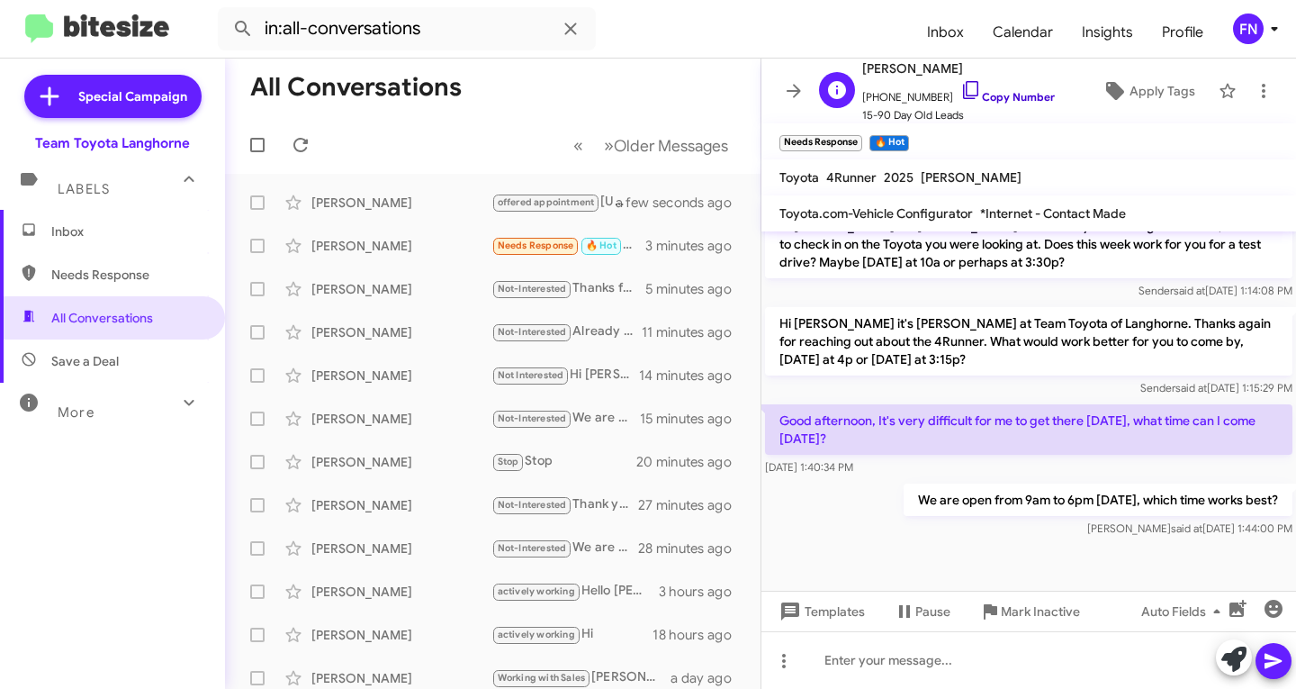
click at [1010, 102] on link "Copy Number" at bounding box center [1007, 97] width 95 height 14
click at [963, 91] on link "Copy Number" at bounding box center [1007, 97] width 95 height 14
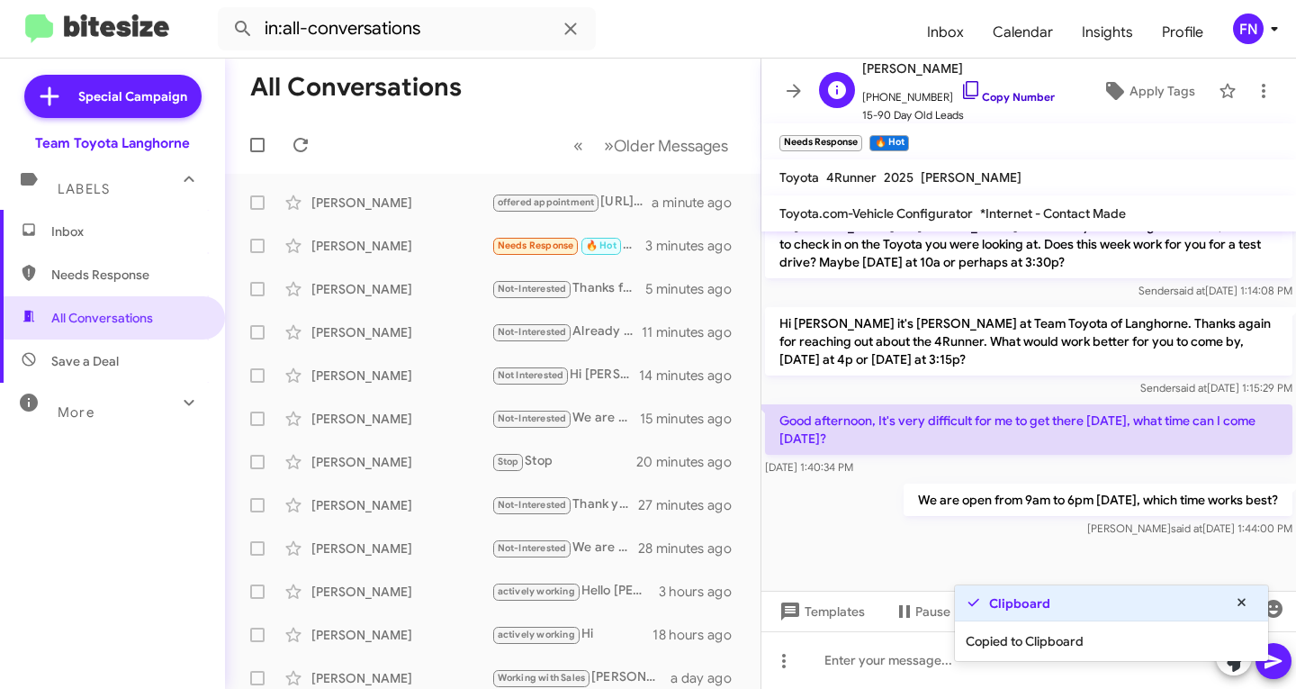
click at [963, 91] on link "Copy Number" at bounding box center [1007, 97] width 95 height 14
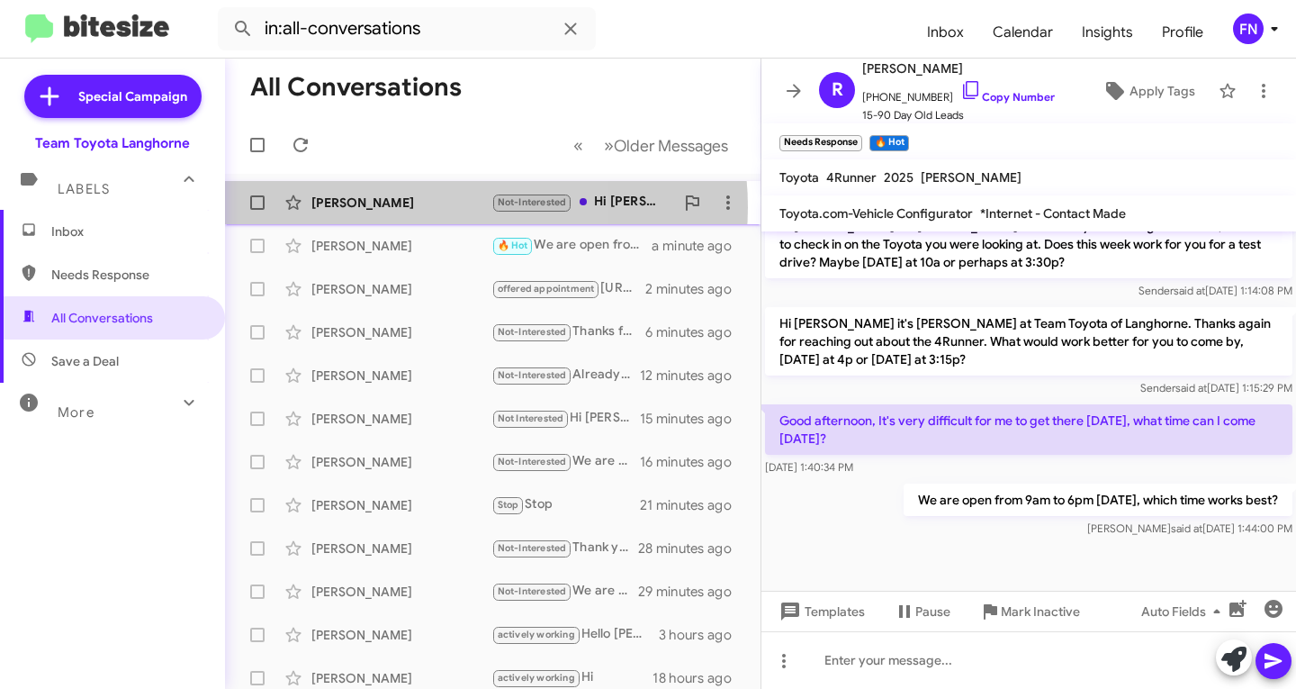
click at [449, 207] on div "[PERSON_NAME]" at bounding box center [401, 203] width 180 height 18
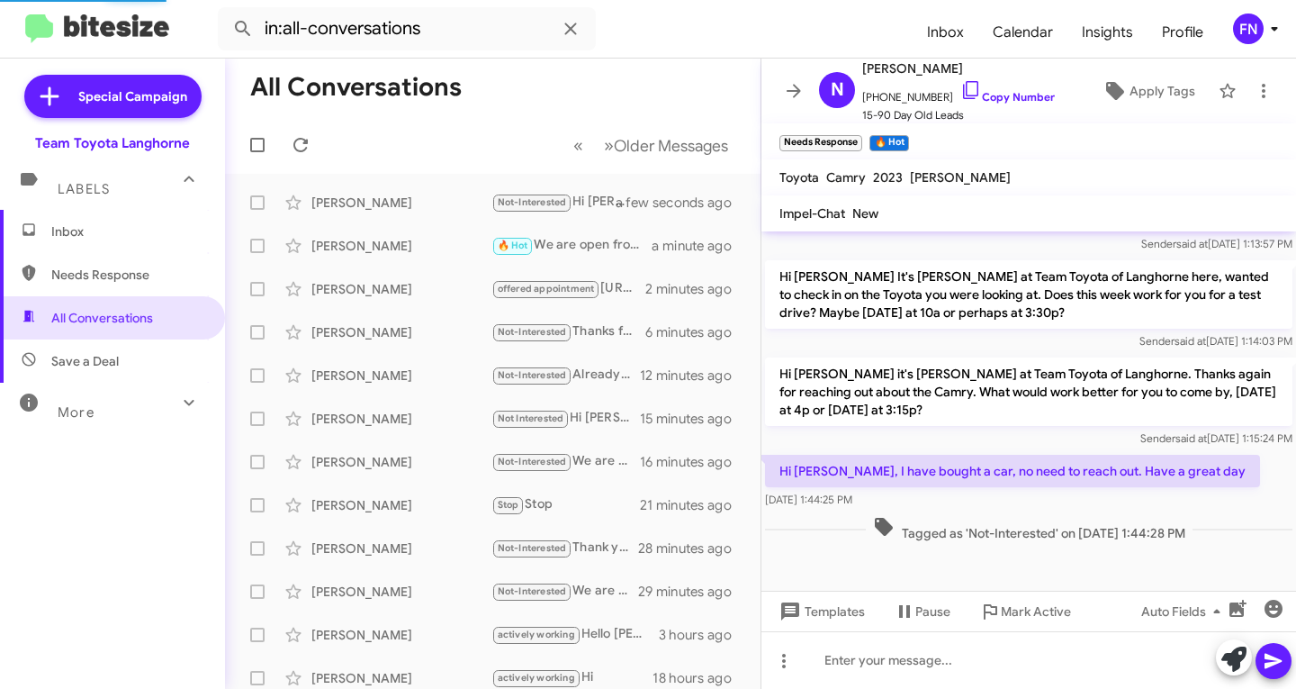
scroll to position [738, 0]
click at [1004, 92] on link "Copy Number" at bounding box center [1007, 97] width 95 height 14
drag, startPoint x: 495, startPoint y: 37, endPoint x: -221, endPoint y: 4, distance: 716.3
click at [0, 4] on html "in:all-conversations Inbox Calendar Insights Profile FN Special Campaign Team T…" at bounding box center [648, 344] width 1296 height 689
click at [225, 11] on button at bounding box center [243, 29] width 36 height 36
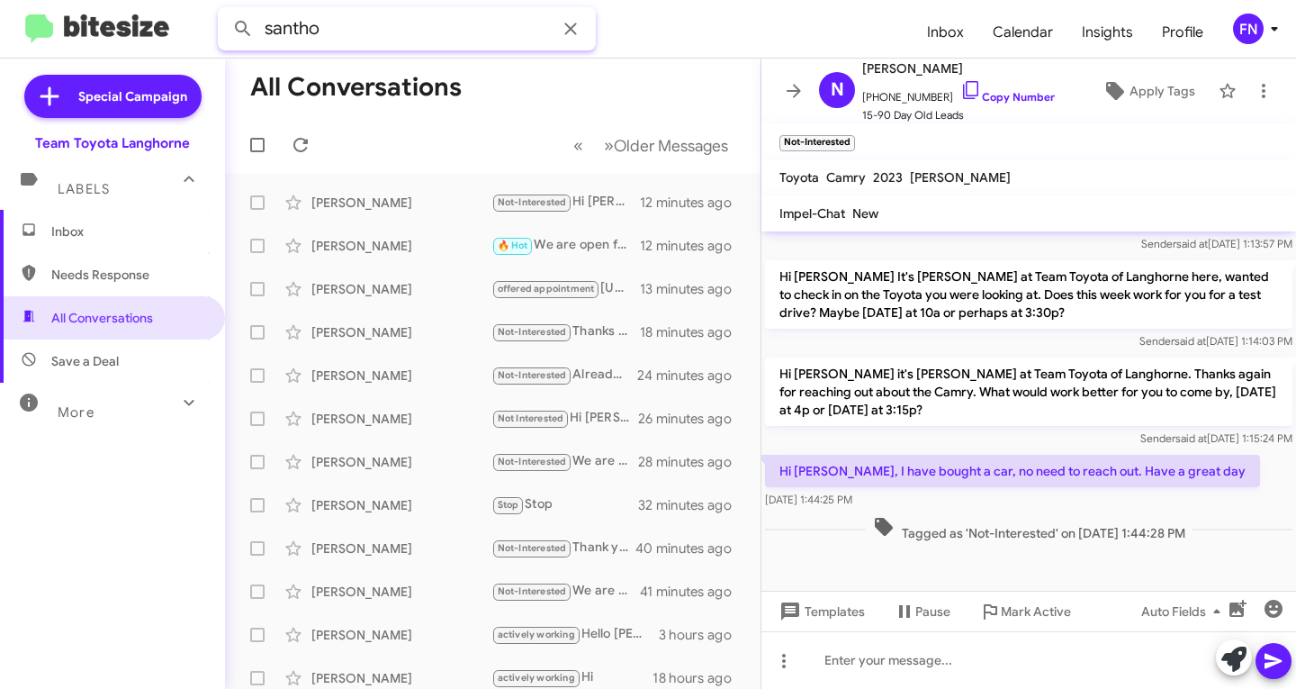
type input "santho"
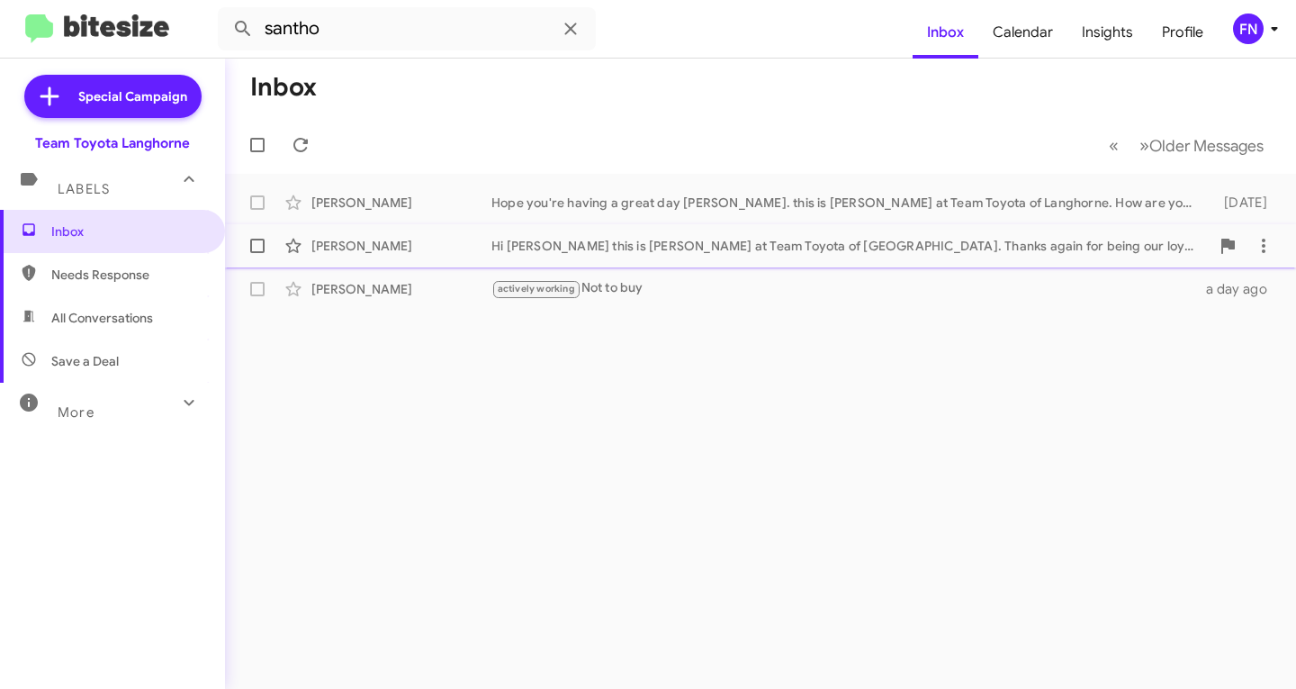
click at [369, 257] on div "[PERSON_NAME] Hi [PERSON_NAME] this is [PERSON_NAME] at Team Toyota of Langhorn…" at bounding box center [760, 246] width 1042 height 36
